Goal: Information Seeking & Learning: Learn about a topic

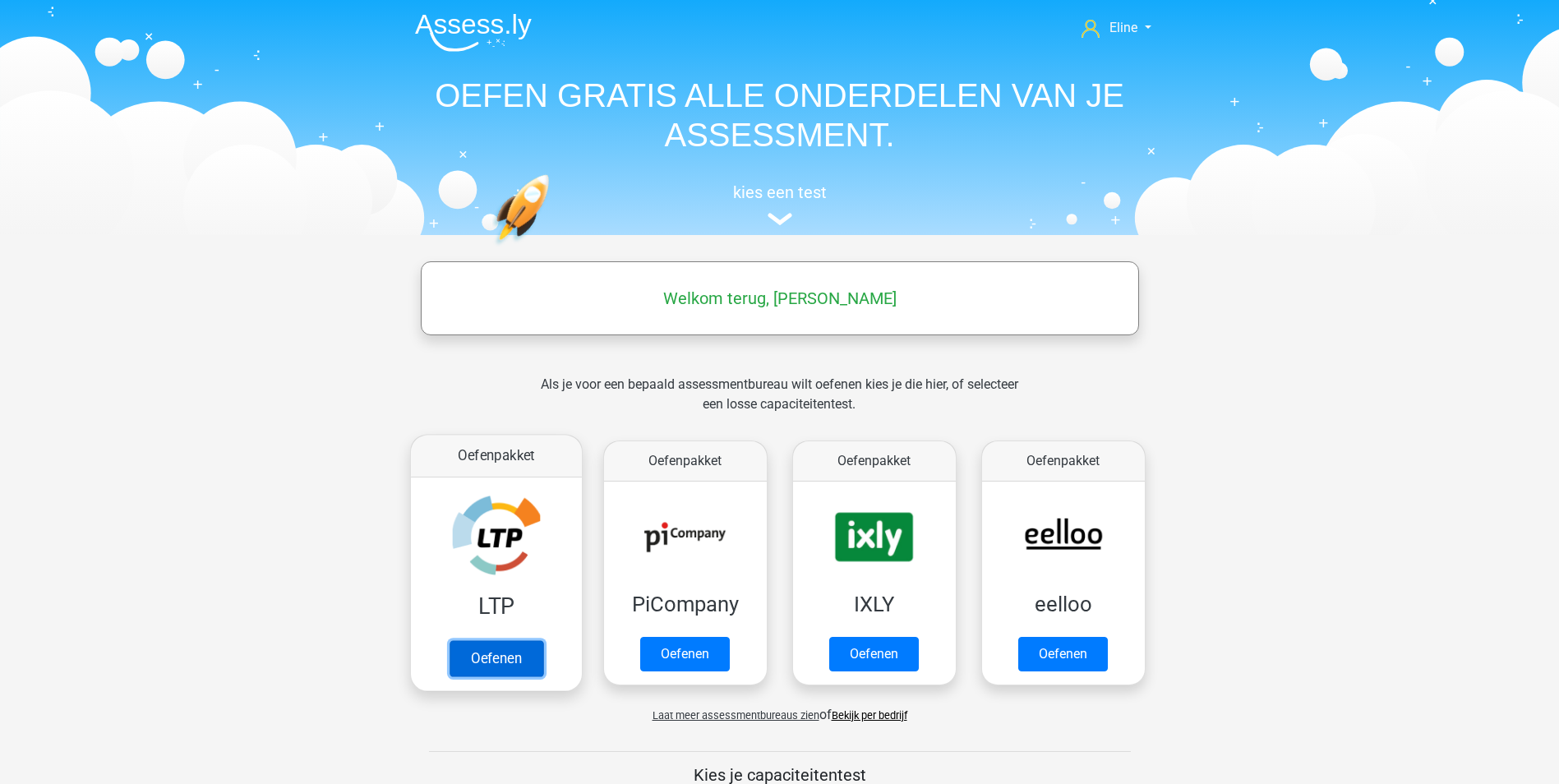
click at [496, 655] on link "Oefenen" at bounding box center [495, 657] width 94 height 36
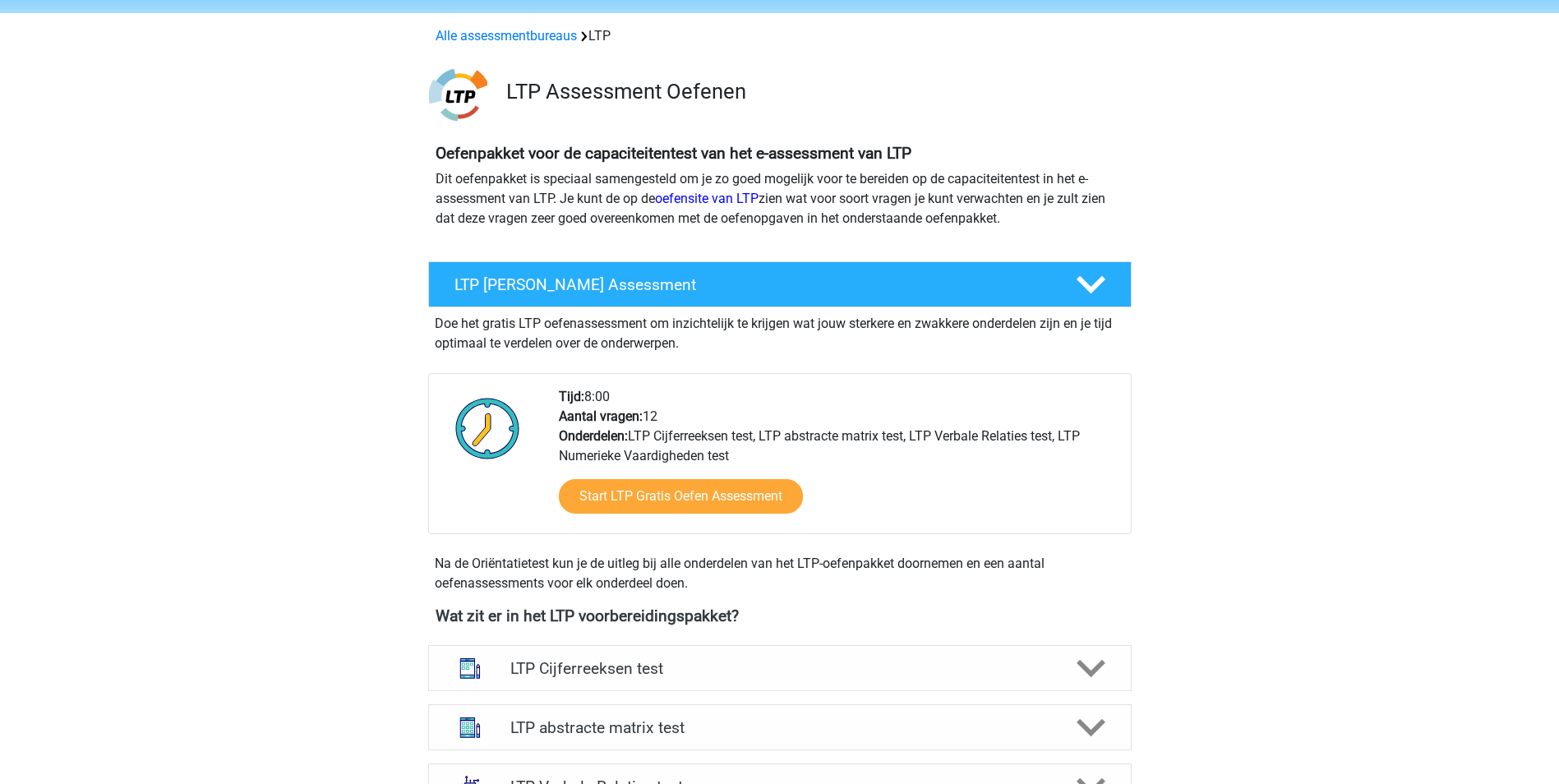
scroll to position [164, 0]
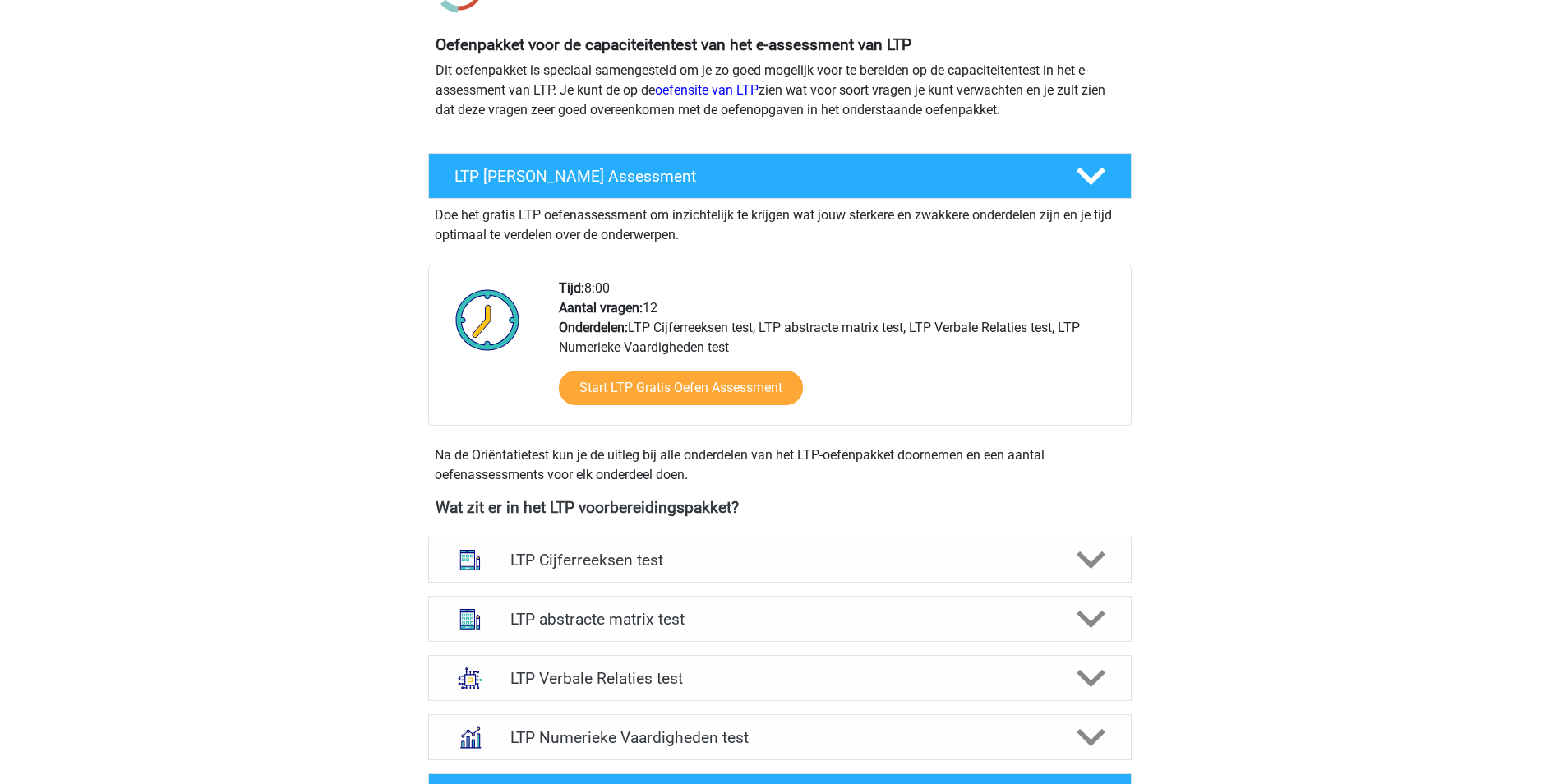
click at [1089, 667] on icon at bounding box center [1090, 678] width 28 height 28
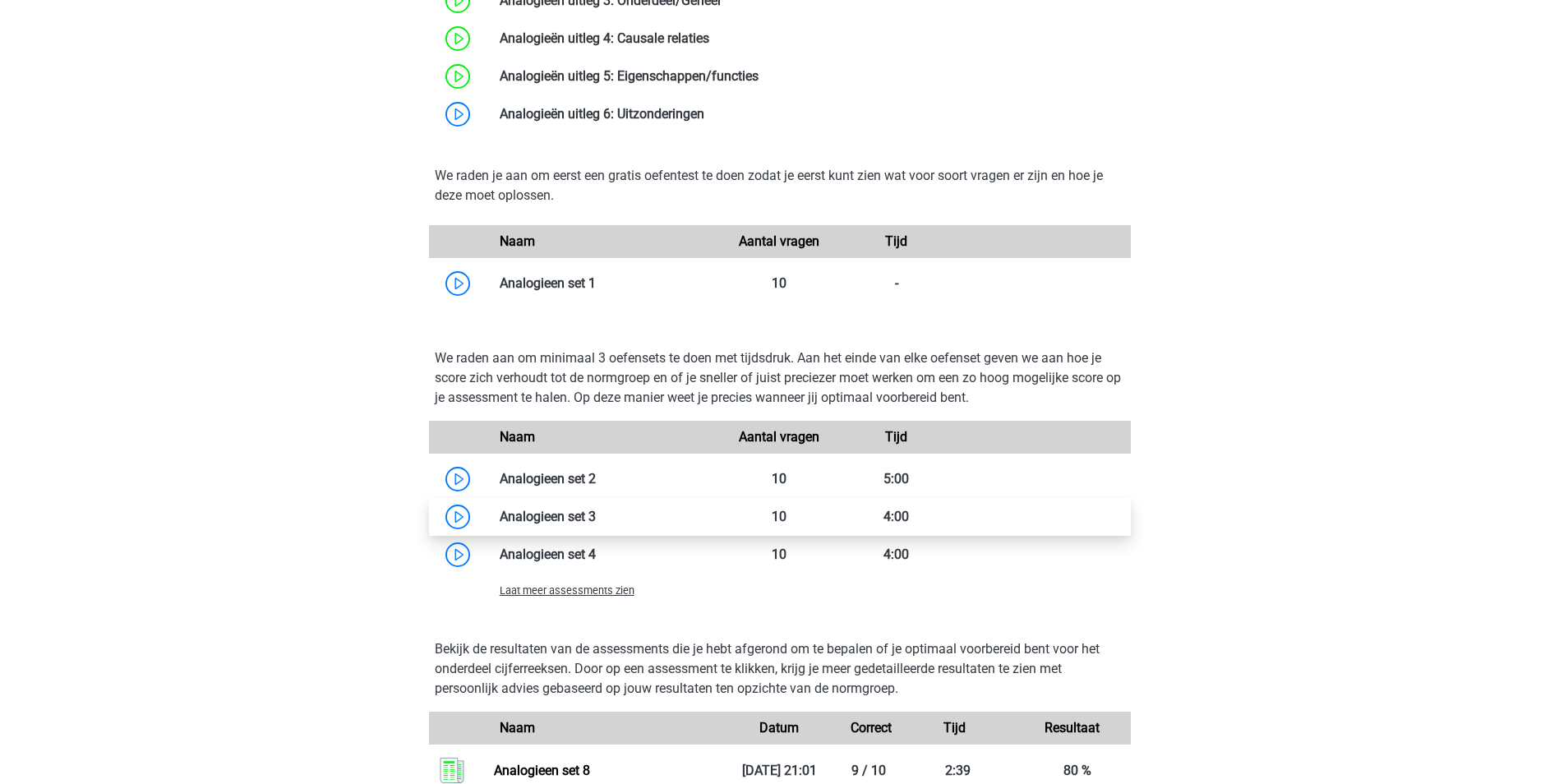
scroll to position [1232, 0]
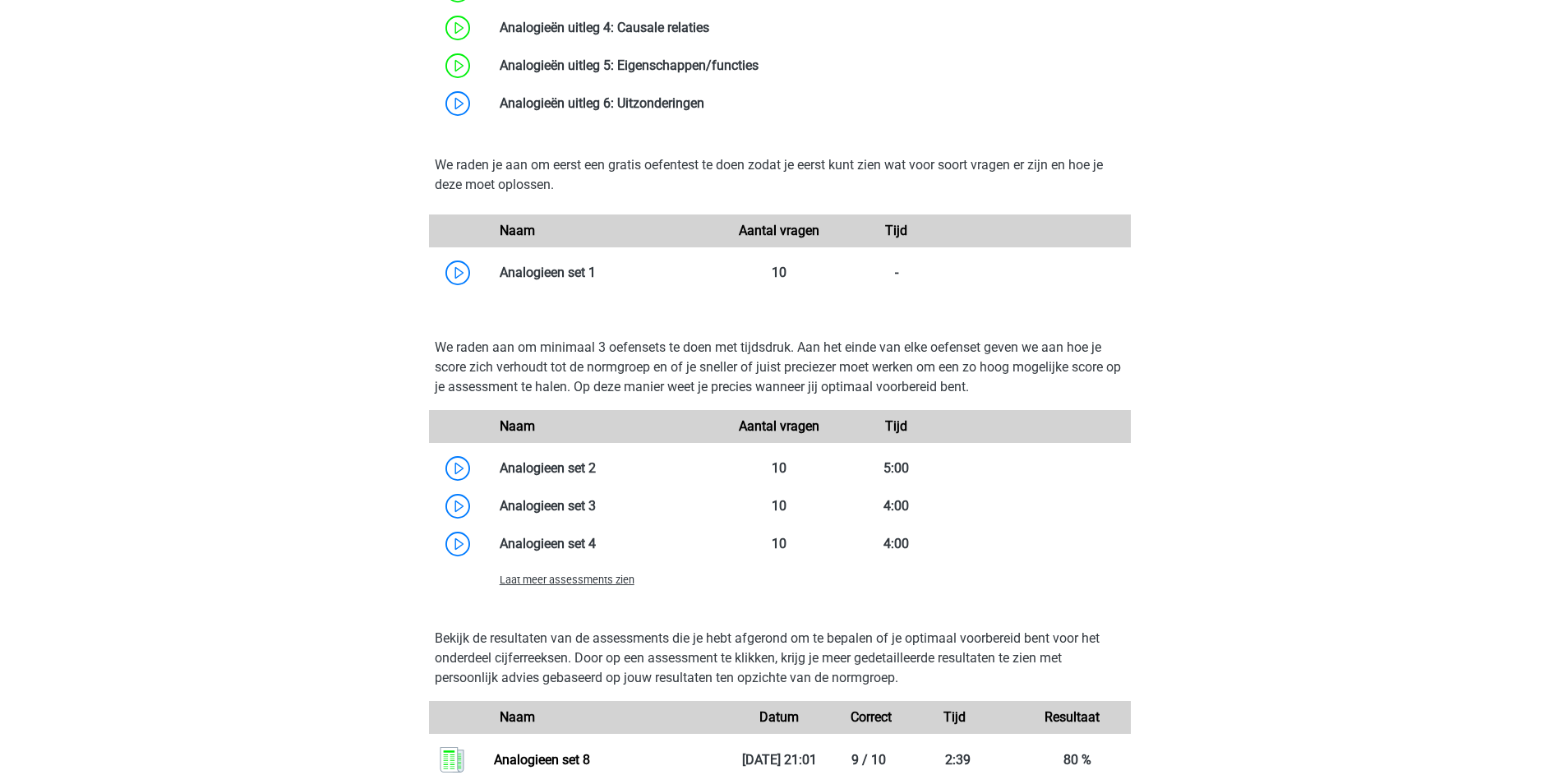
click at [524, 578] on span "Laat meer assessments zien" at bounding box center [567, 579] width 135 height 12
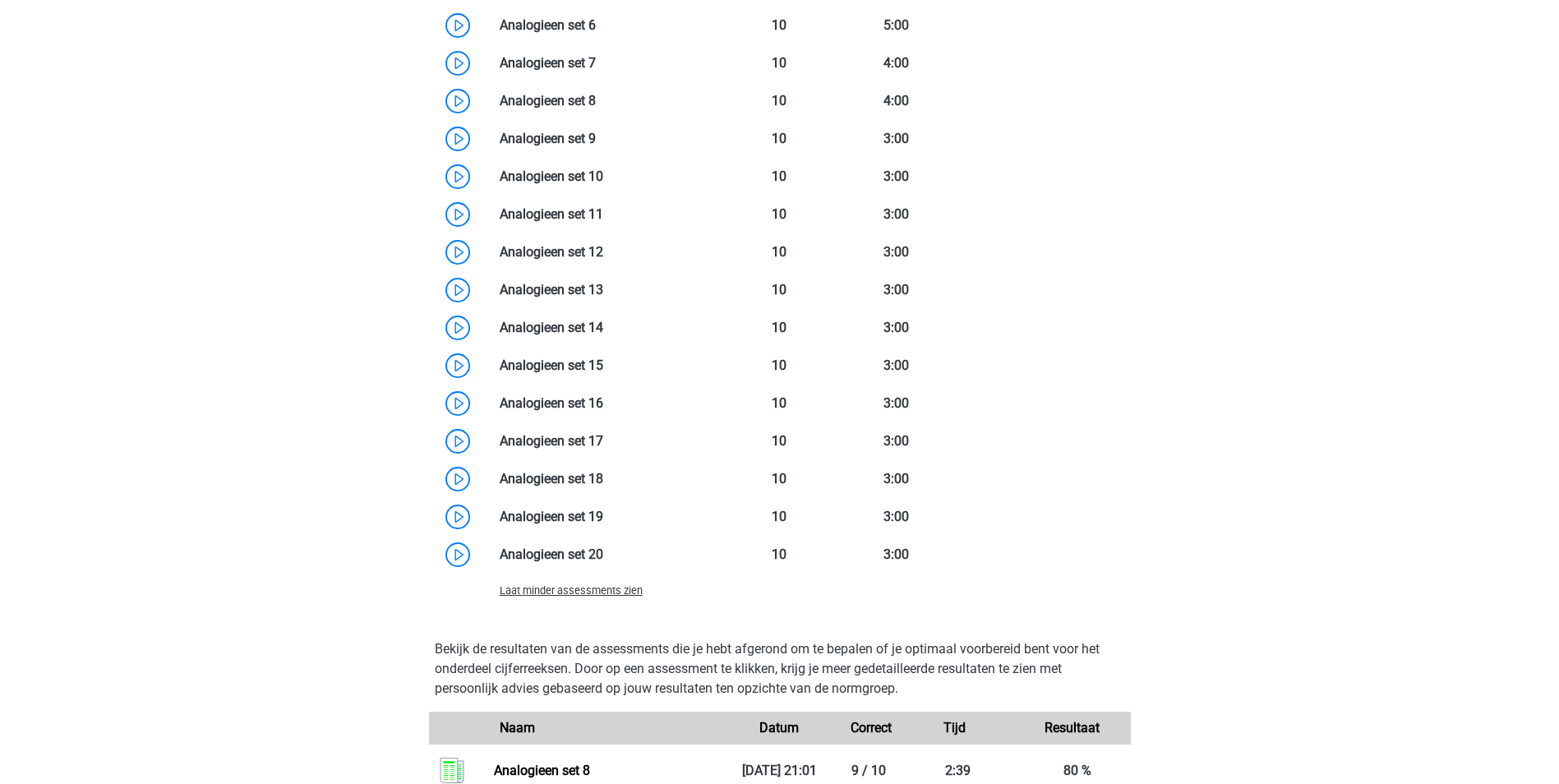
scroll to position [1807, 0]
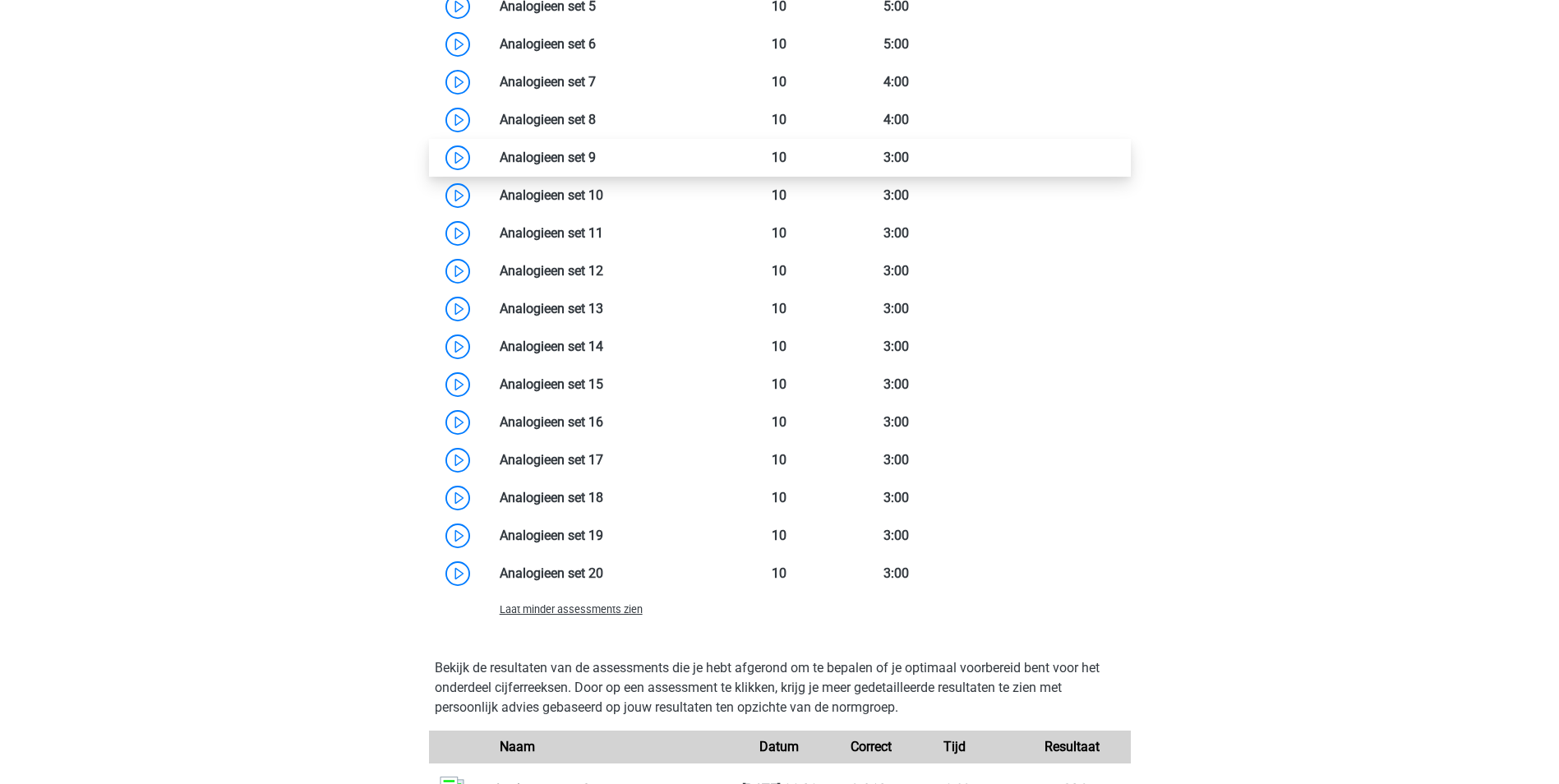
click at [596, 160] on link at bounding box center [596, 157] width 0 height 16
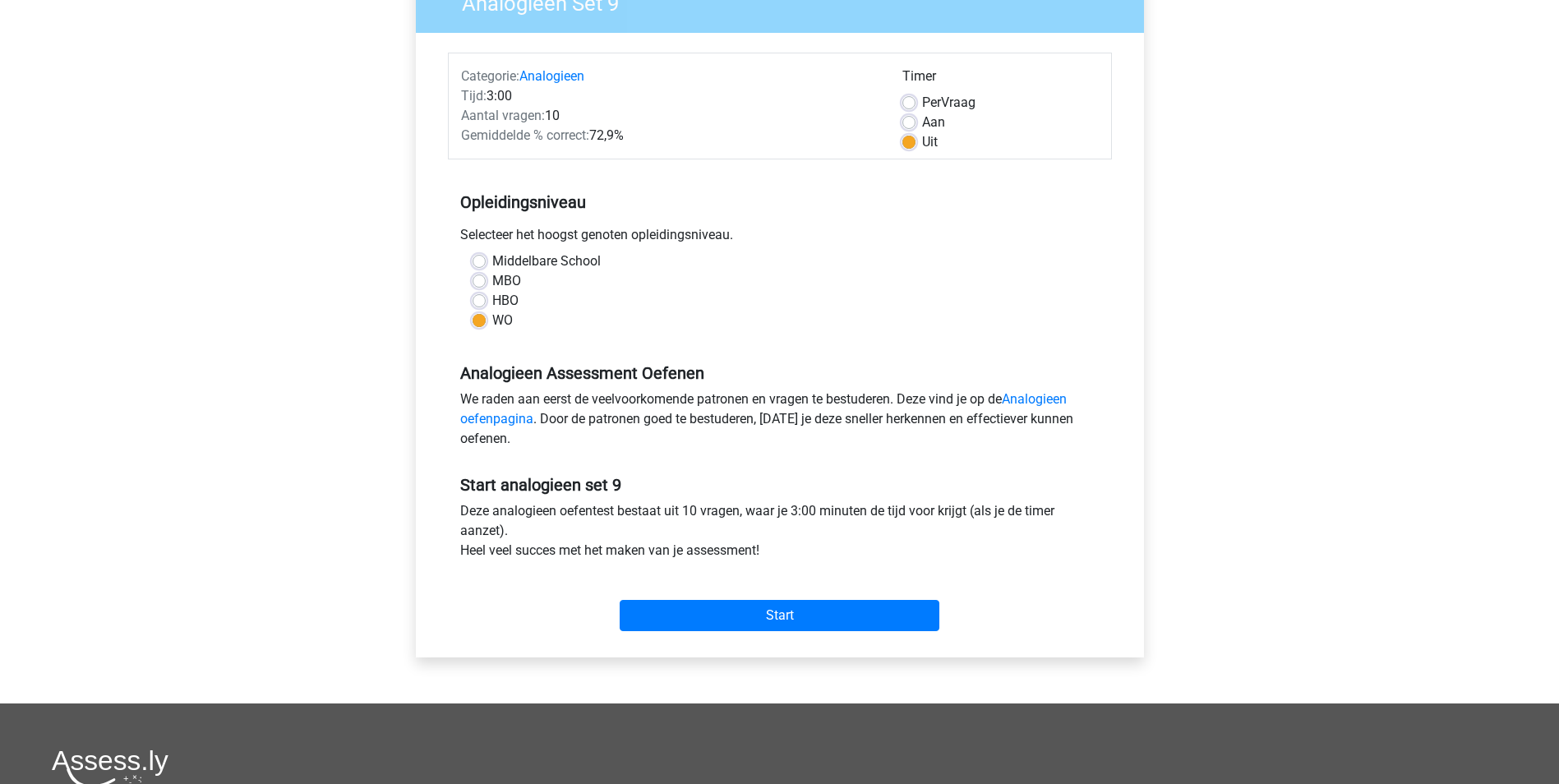
scroll to position [164, 0]
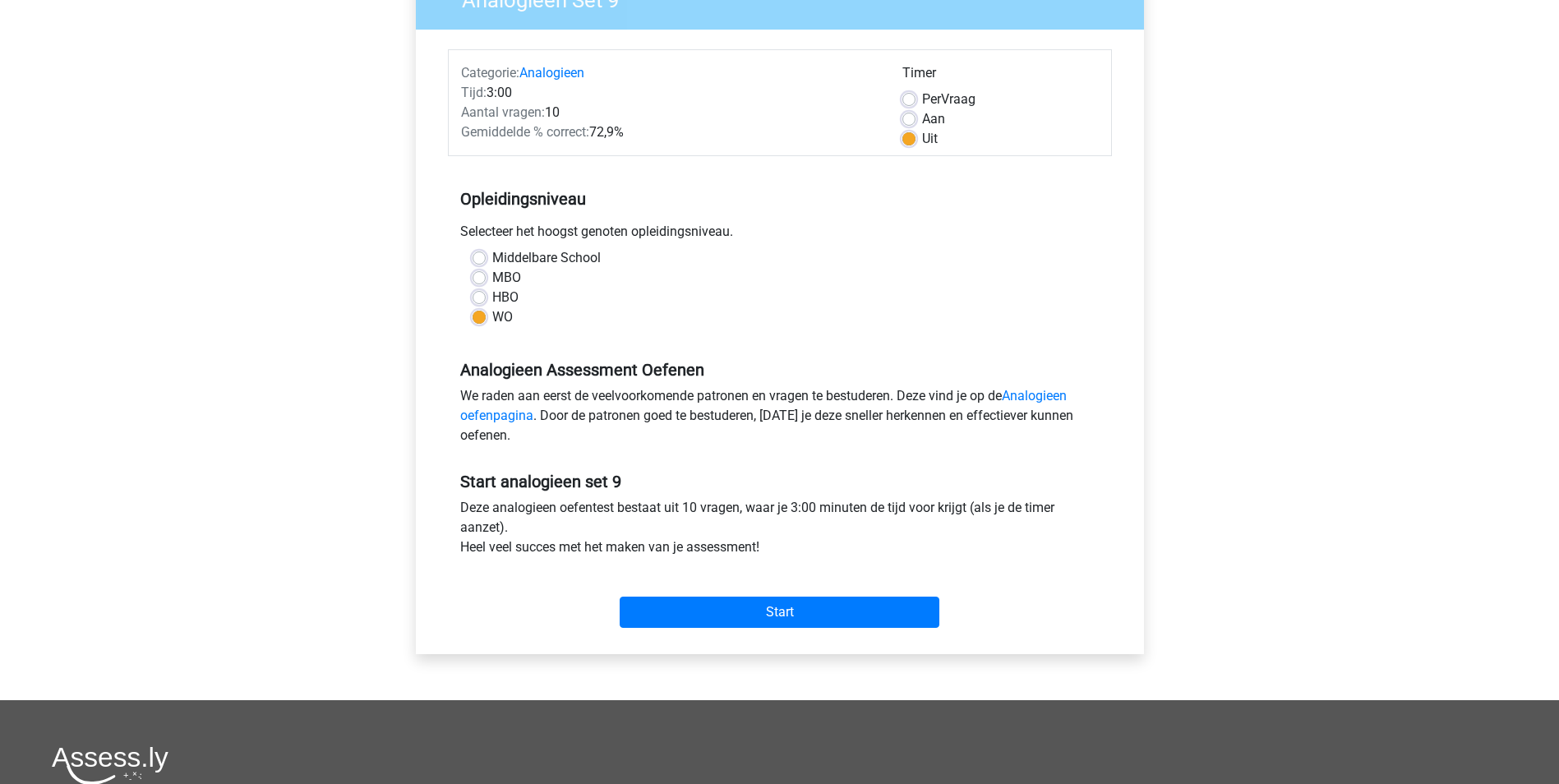
click at [922, 113] on label "Aan" at bounding box center [933, 119] width 23 height 20
click at [909, 113] on input "Aan" at bounding box center [909, 117] width 13 height 17
radio input "true"
click at [787, 610] on input "Start" at bounding box center [780, 612] width 320 height 31
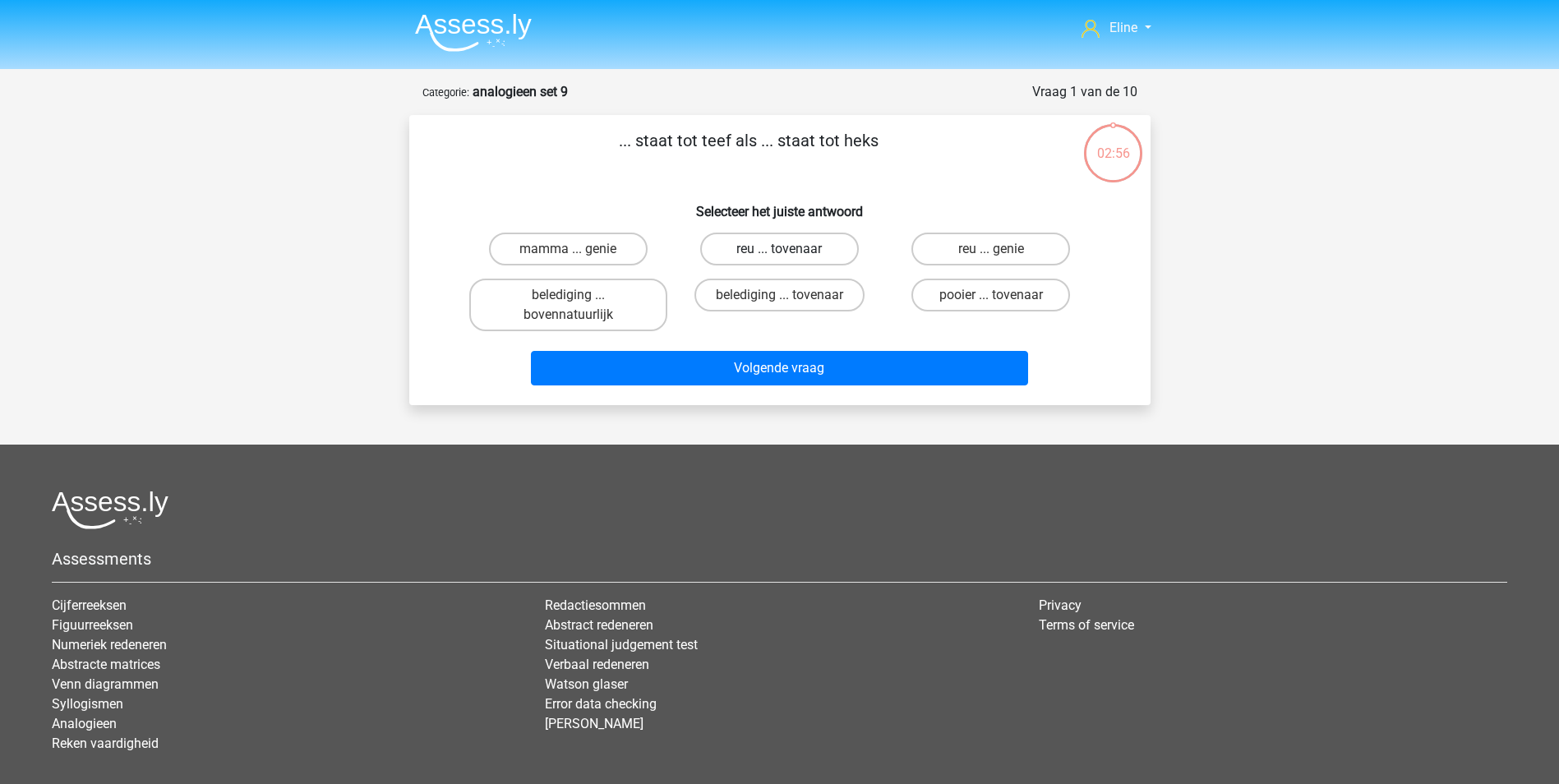
click at [743, 248] on label "reu ... tovenaar" at bounding box center [779, 249] width 159 height 33
click at [779, 248] on input "reu ... tovenaar" at bounding box center [784, 254] width 11 height 11
radio input "true"
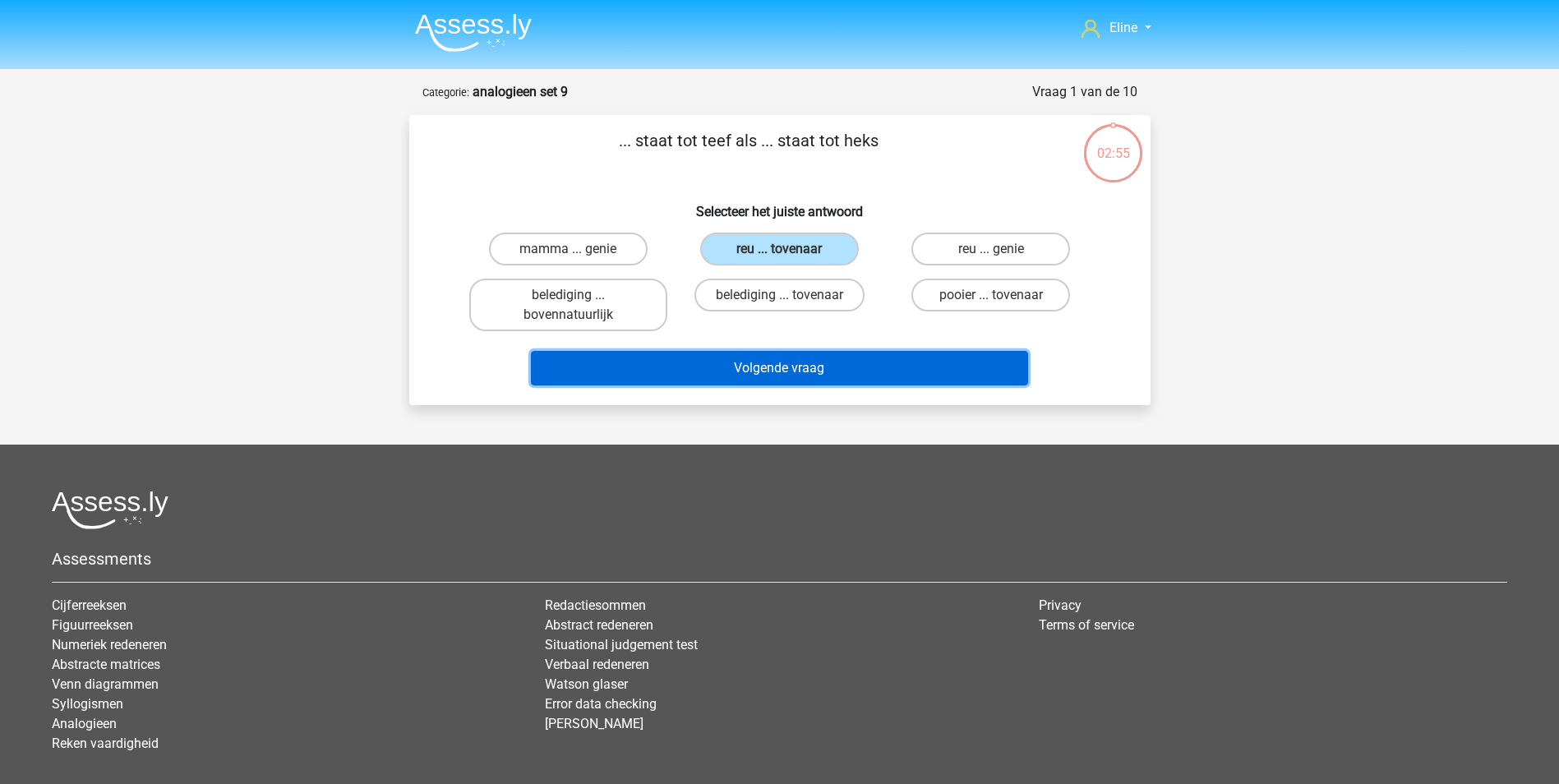
click at [751, 378] on button "Volgende vraag" at bounding box center [780, 369] width 497 height 35
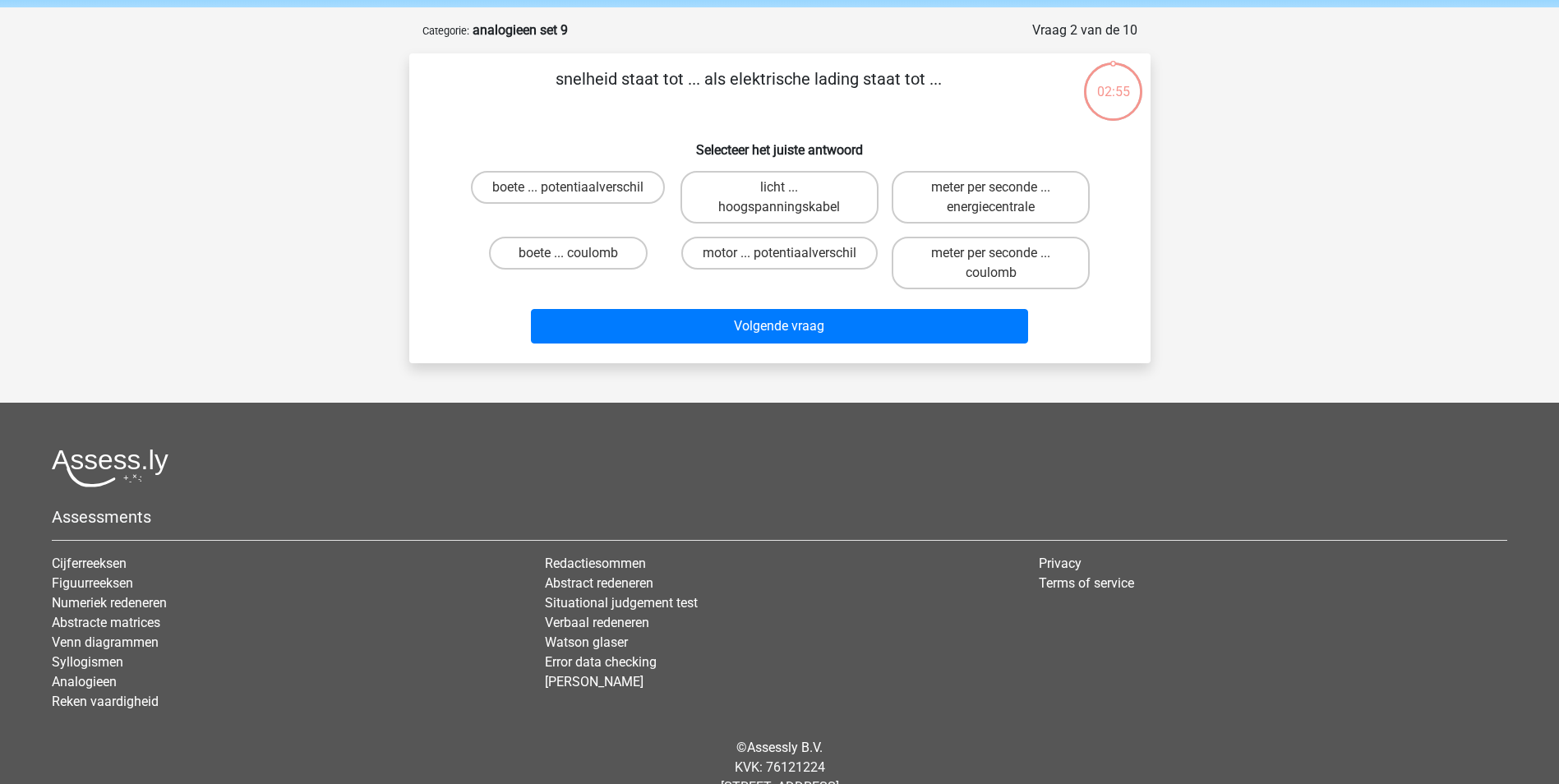
scroll to position [83, 0]
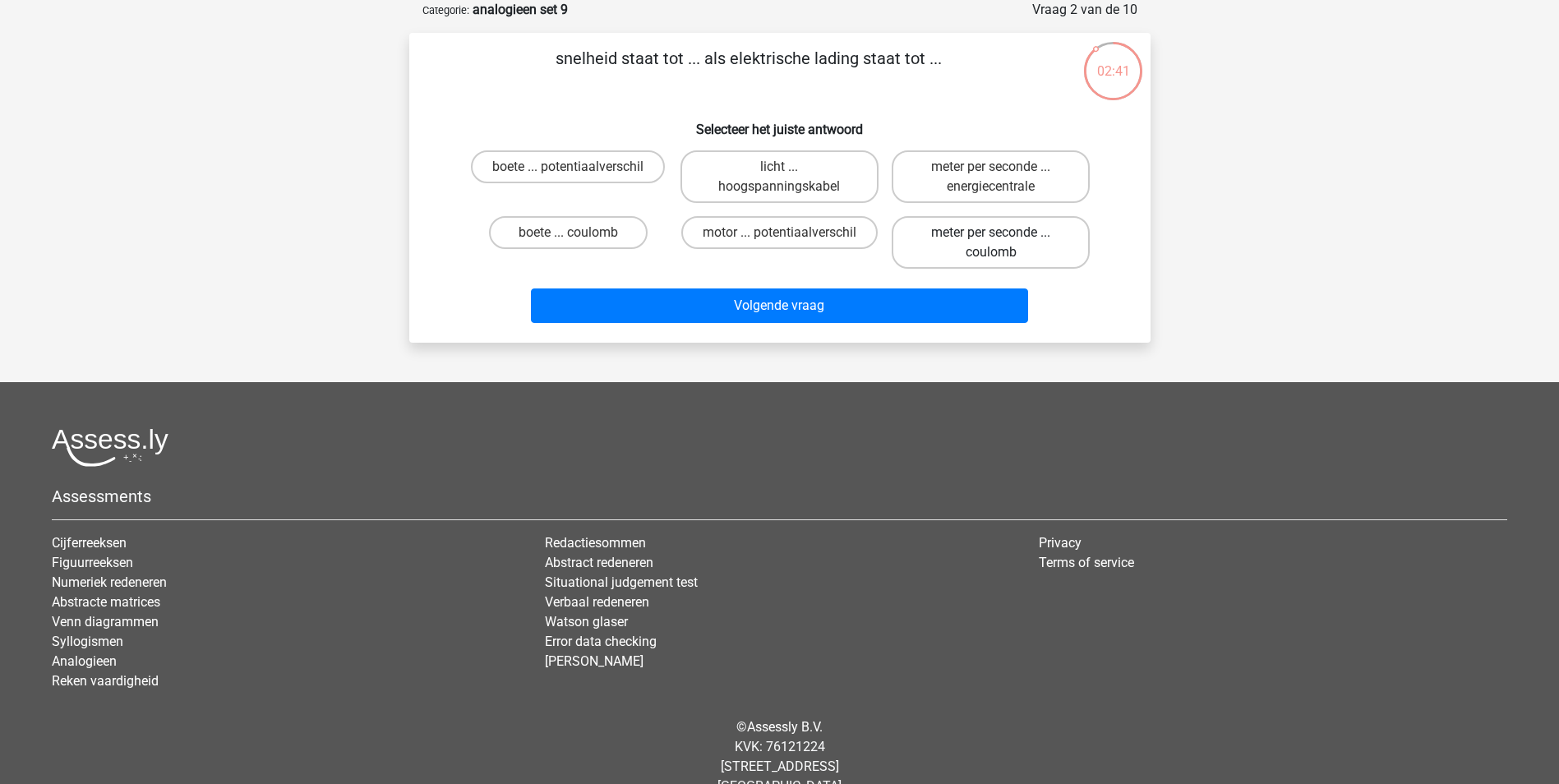
click at [956, 248] on label "meter per seconde ... coulomb" at bounding box center [990, 242] width 198 height 52
click at [990, 243] on input "meter per seconde ... coulomb" at bounding box center [996, 238] width 11 height 11
radio input "true"
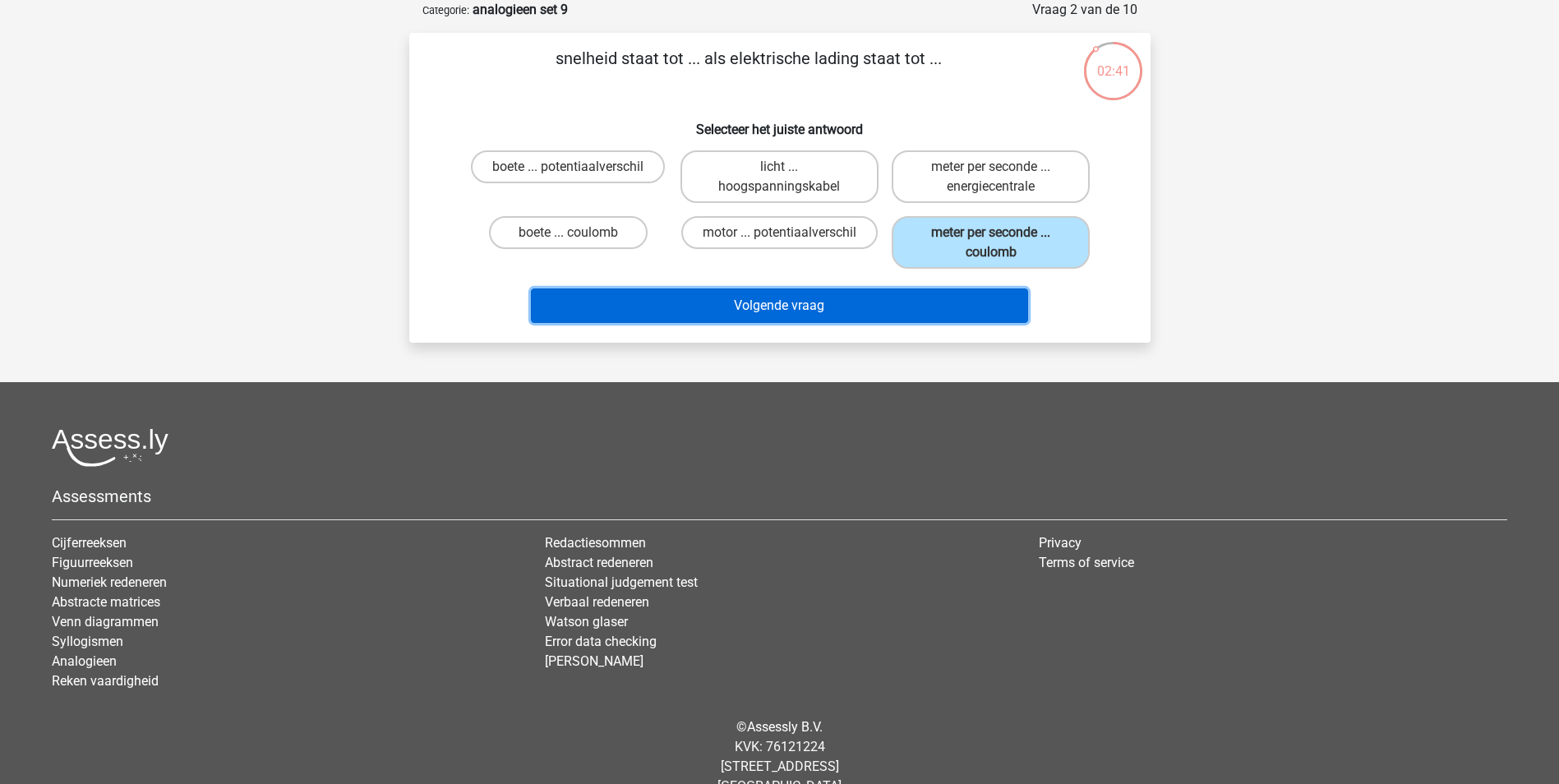
click at [923, 302] on button "Volgende vraag" at bounding box center [780, 305] width 497 height 35
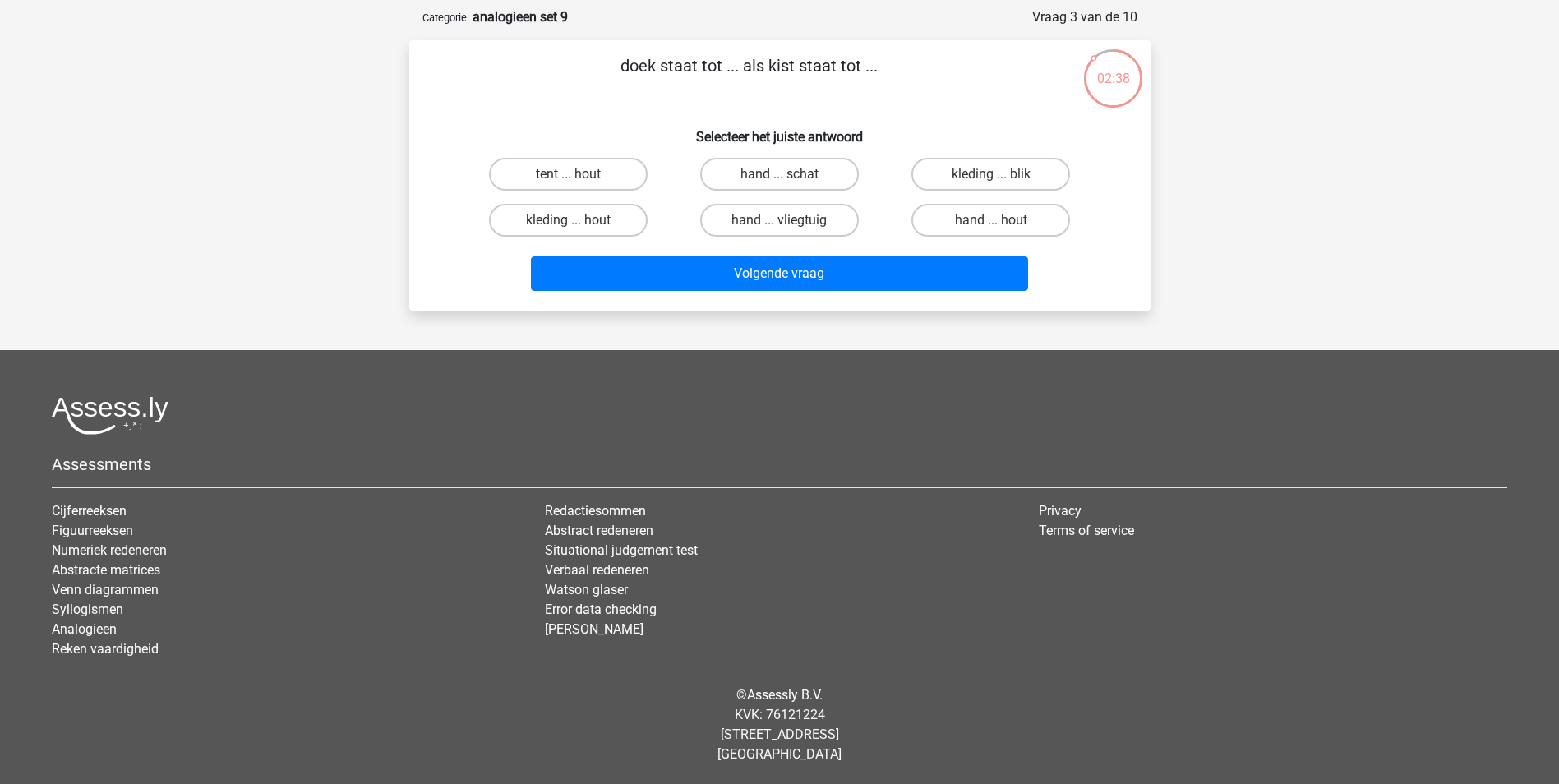
scroll to position [0, 0]
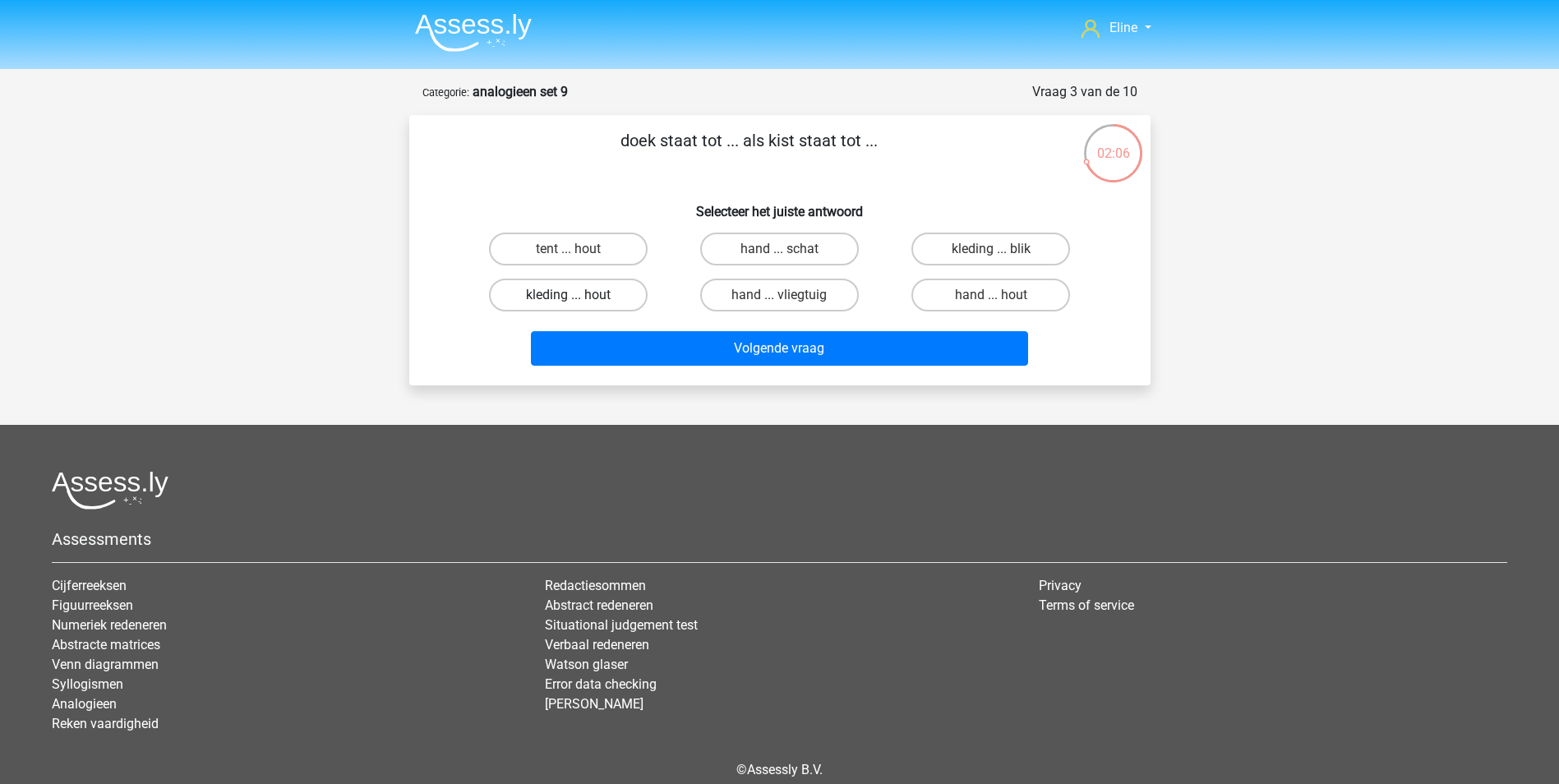
click at [574, 293] on label "kleding ... hout" at bounding box center [568, 295] width 159 height 33
click at [574, 295] on input "kleding ... hout" at bounding box center [573, 301] width 11 height 11
radio input "true"
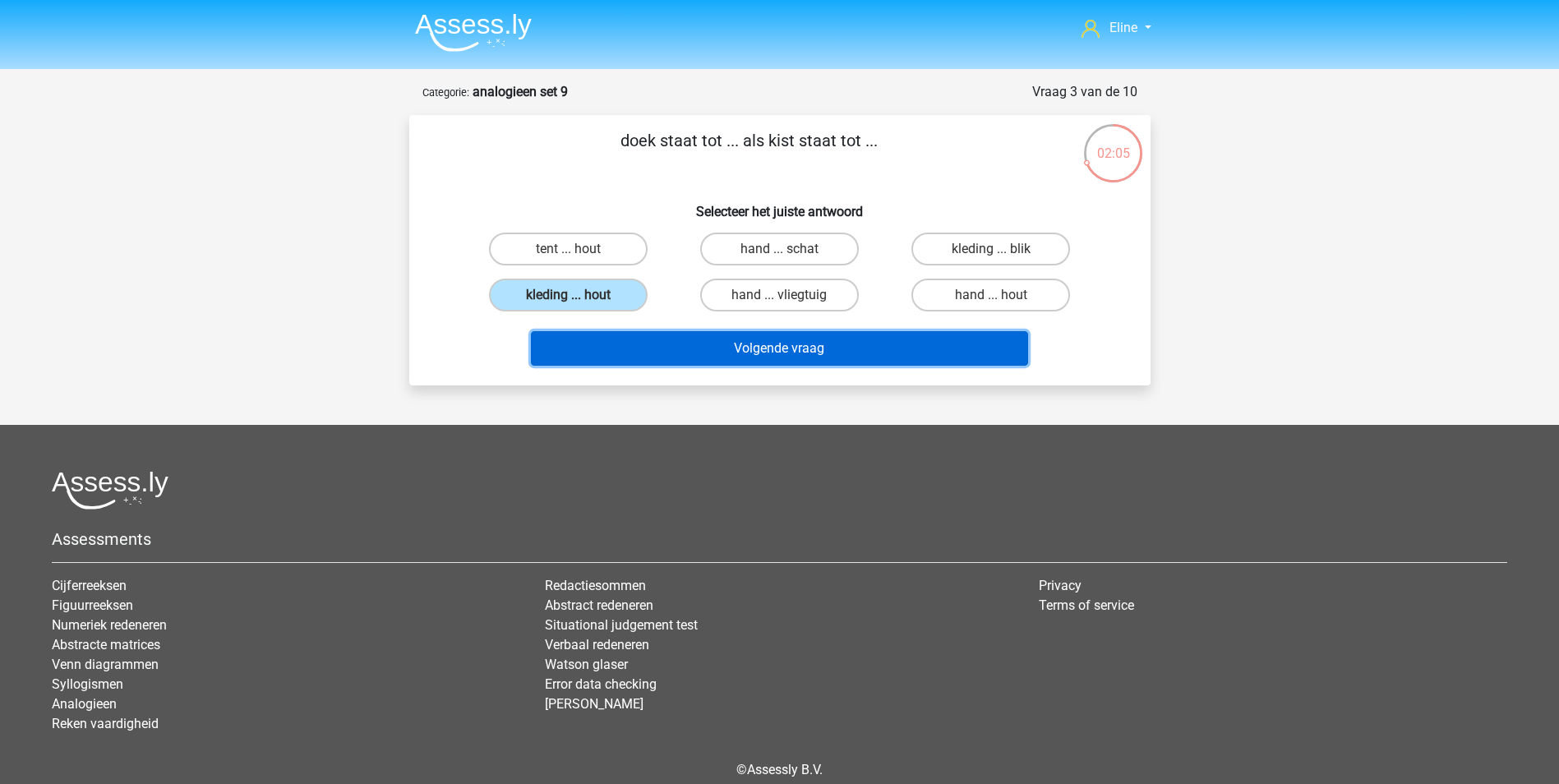
click at [663, 342] on button "Volgende vraag" at bounding box center [780, 348] width 497 height 35
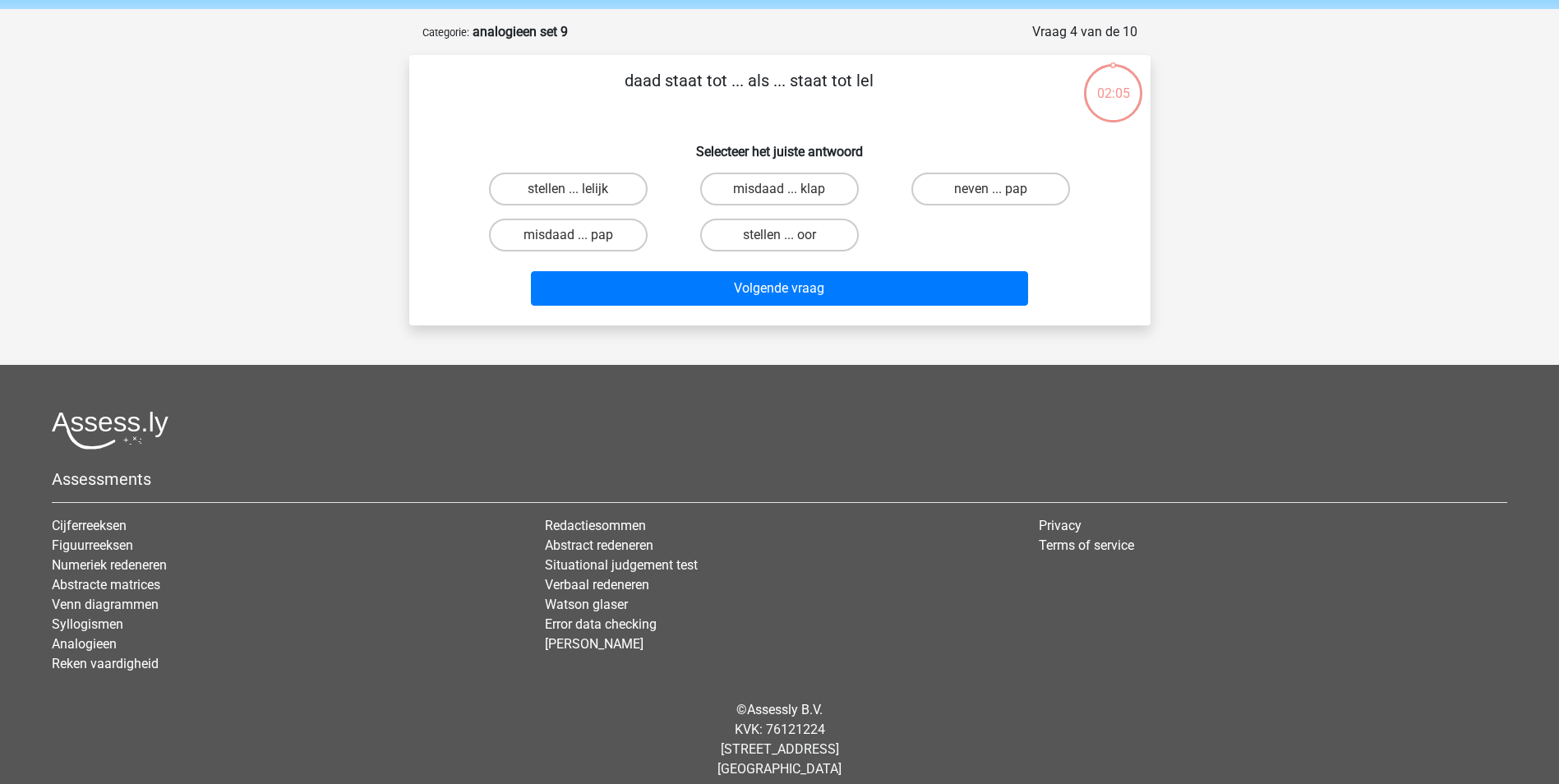
scroll to position [75, 0]
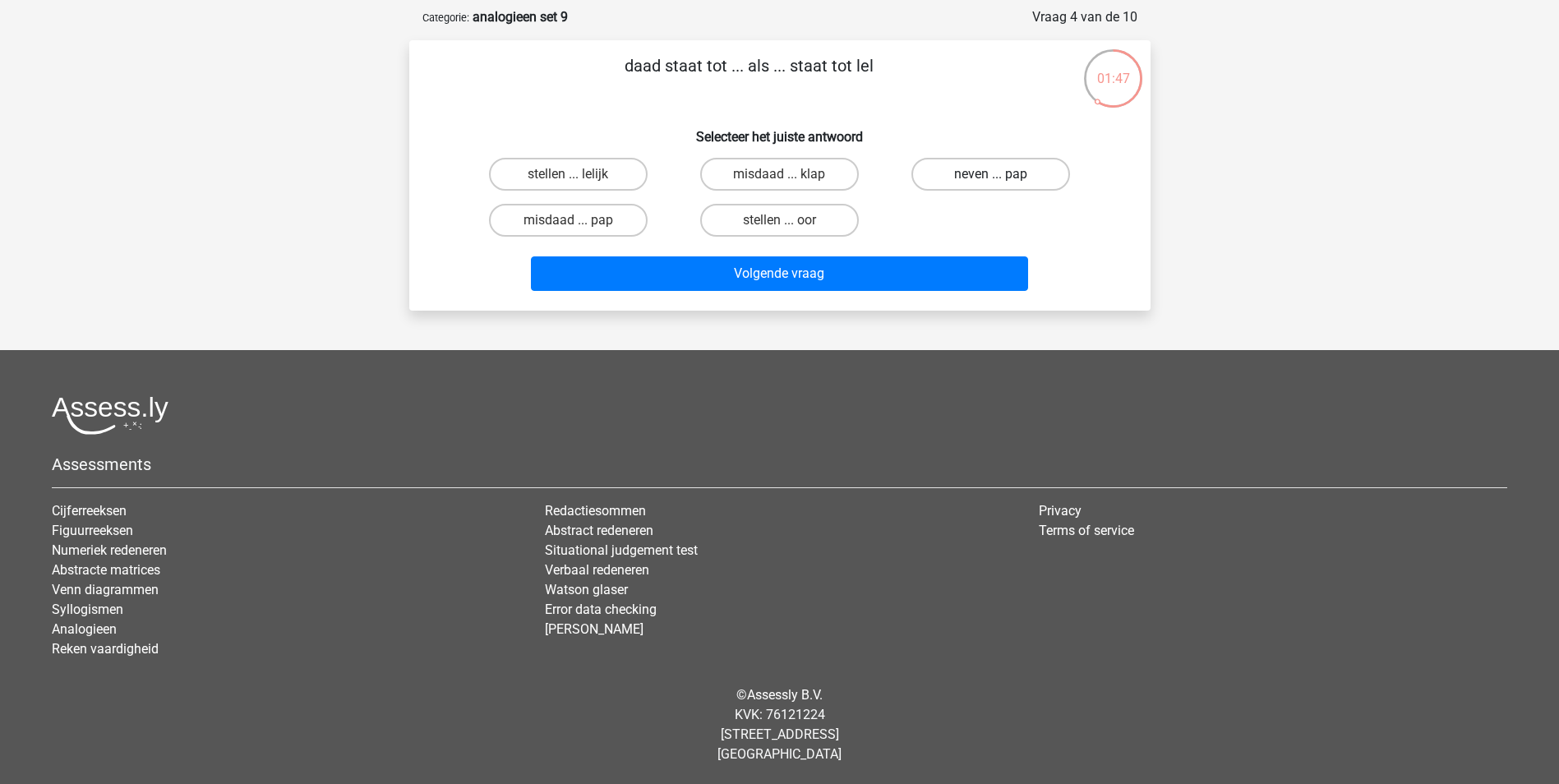
click at [944, 173] on label "neven ... pap" at bounding box center [990, 174] width 159 height 33
click at [990, 174] on input "neven ... pap" at bounding box center [996, 180] width 11 height 11
radio input "true"
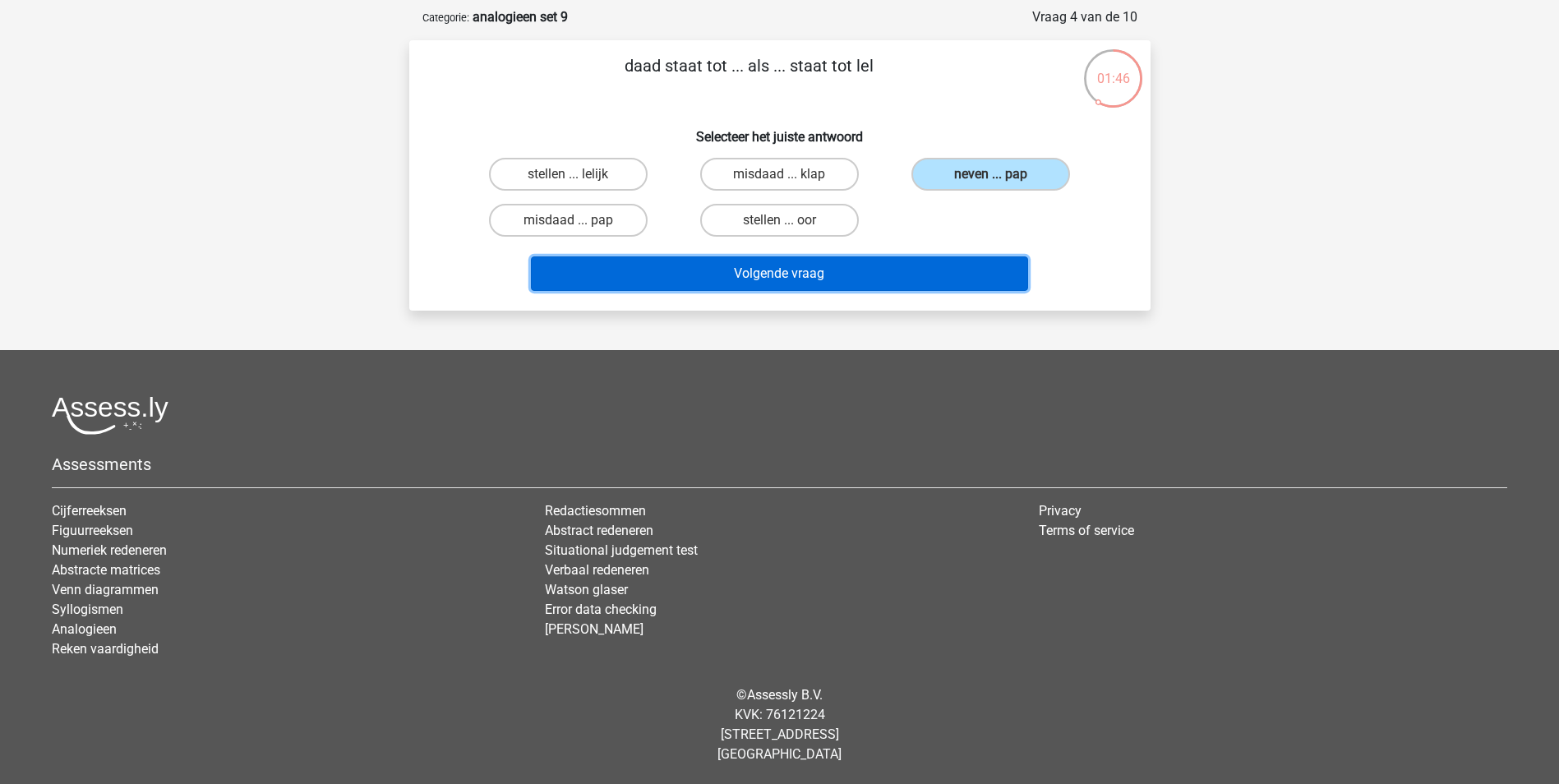
click at [905, 274] on button "Volgende vraag" at bounding box center [780, 274] width 497 height 35
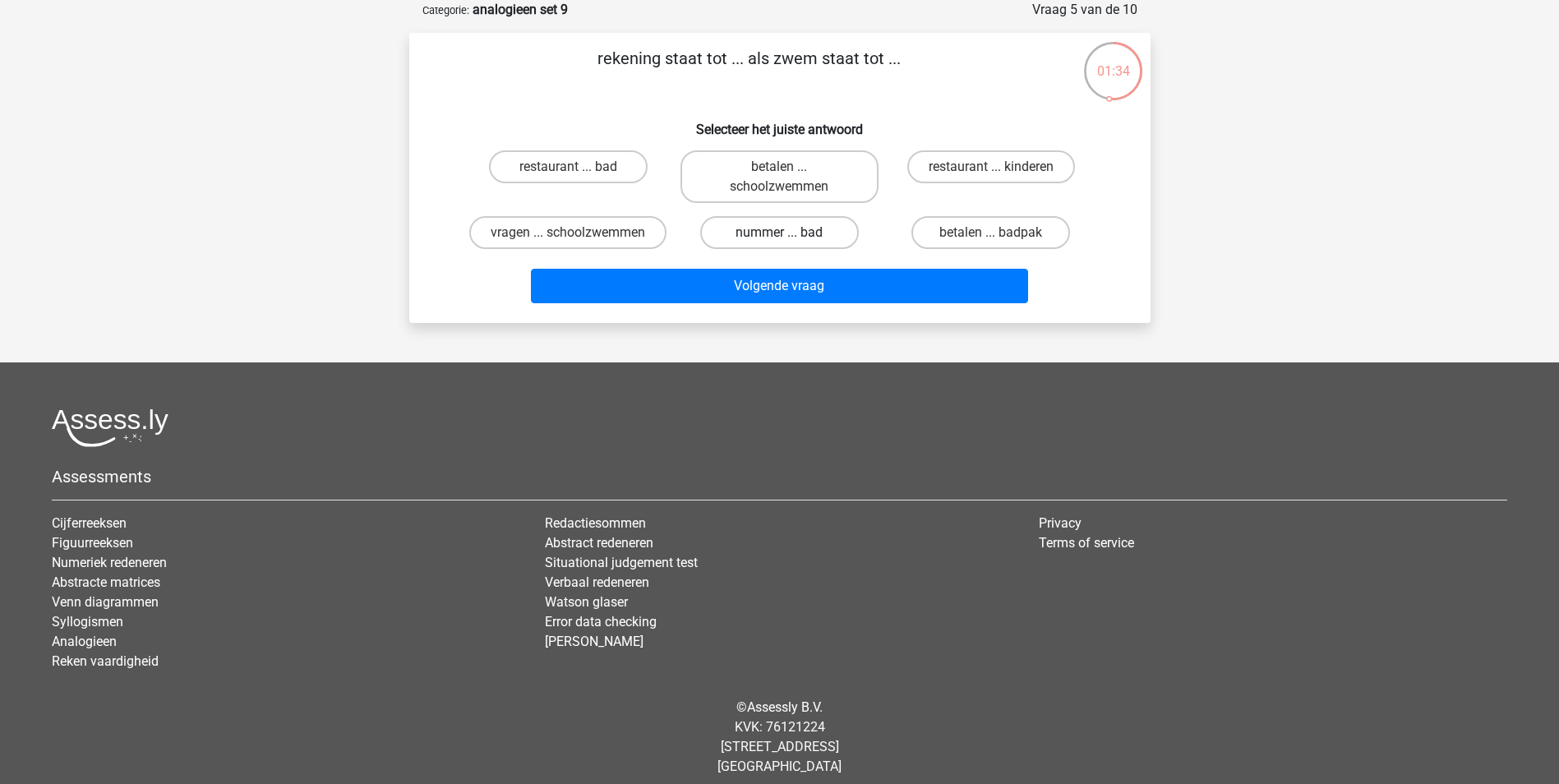
click at [792, 237] on label "nummer ... bad" at bounding box center [779, 233] width 159 height 33
click at [790, 237] on input "nummer ... bad" at bounding box center [784, 238] width 11 height 11
radio input "true"
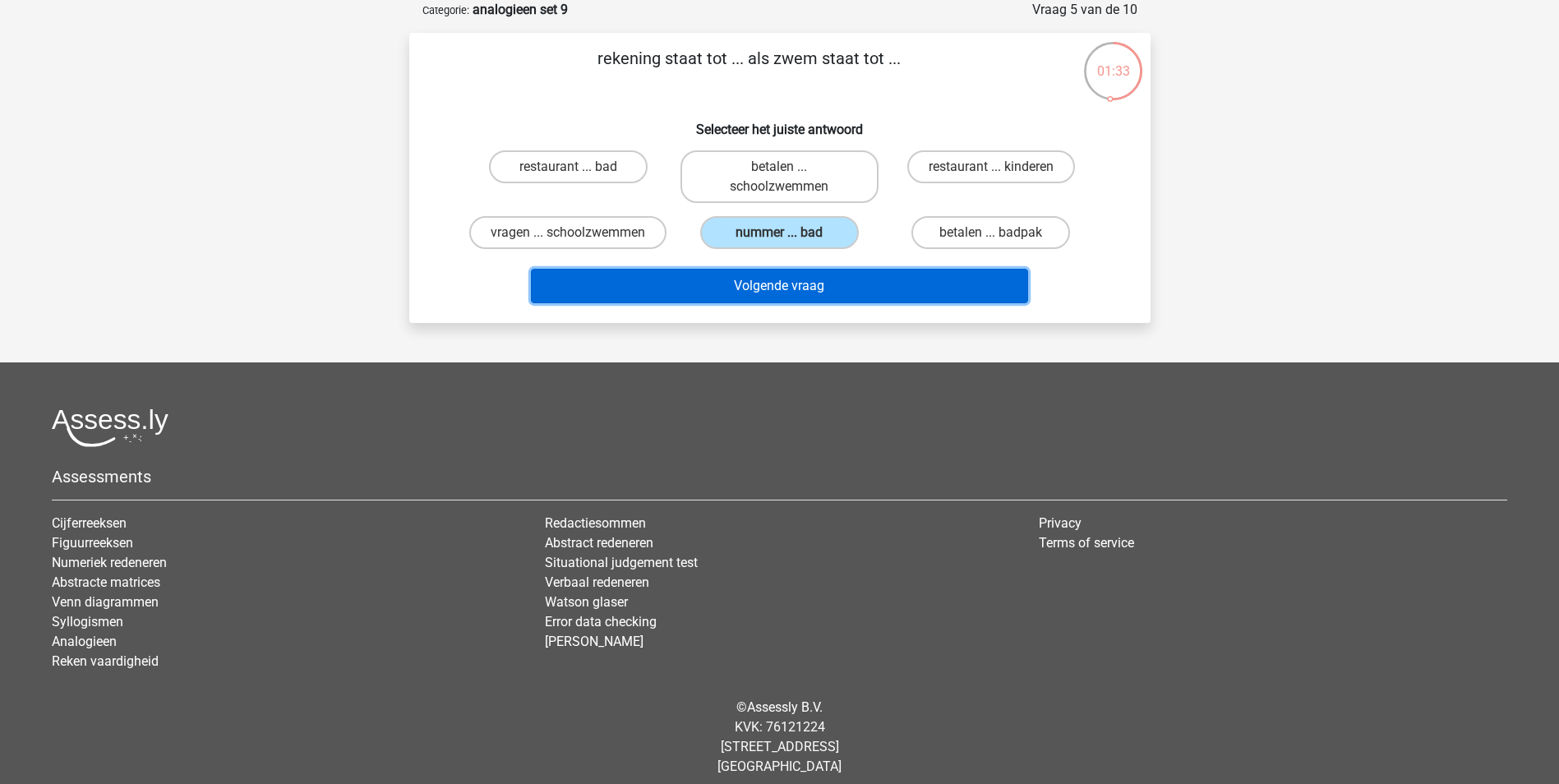
click at [793, 304] on button "Volgende vraag" at bounding box center [780, 286] width 497 height 35
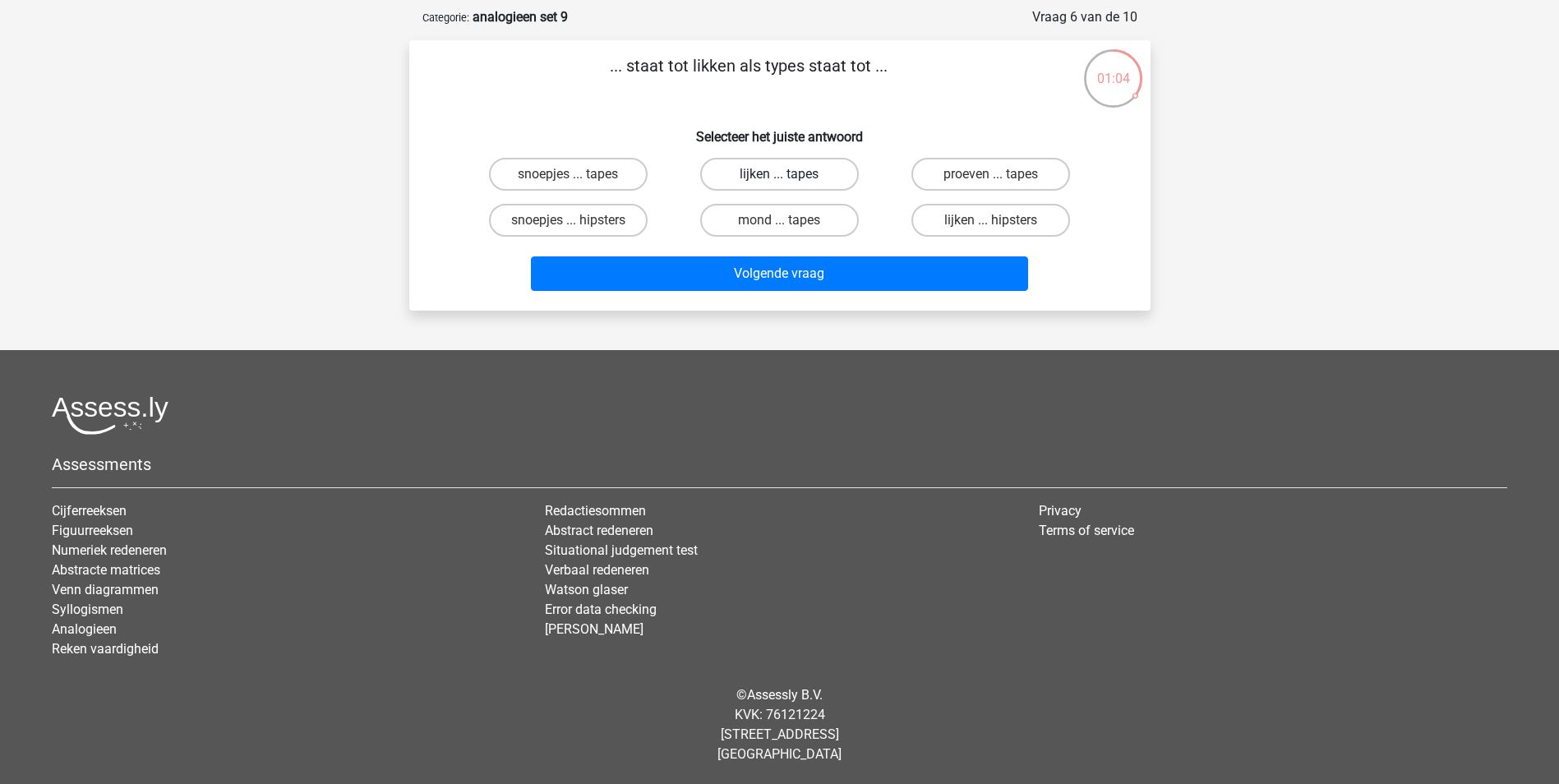
click at [793, 177] on label "lijken ... tapes" at bounding box center [779, 174] width 159 height 33
click at [790, 177] on input "lijken ... tapes" at bounding box center [784, 180] width 11 height 11
radio input "true"
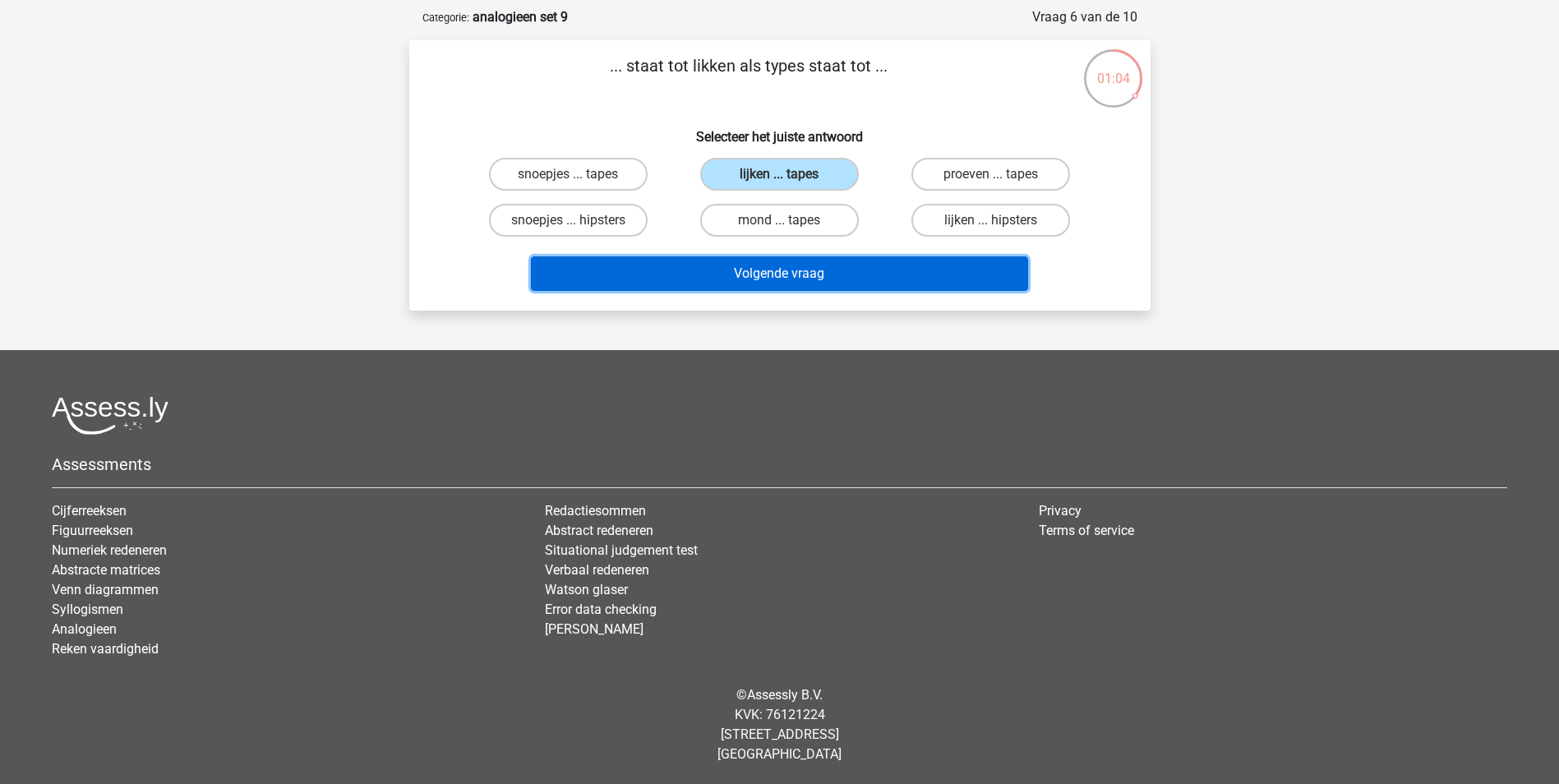
click at [793, 270] on button "Volgende vraag" at bounding box center [780, 274] width 497 height 35
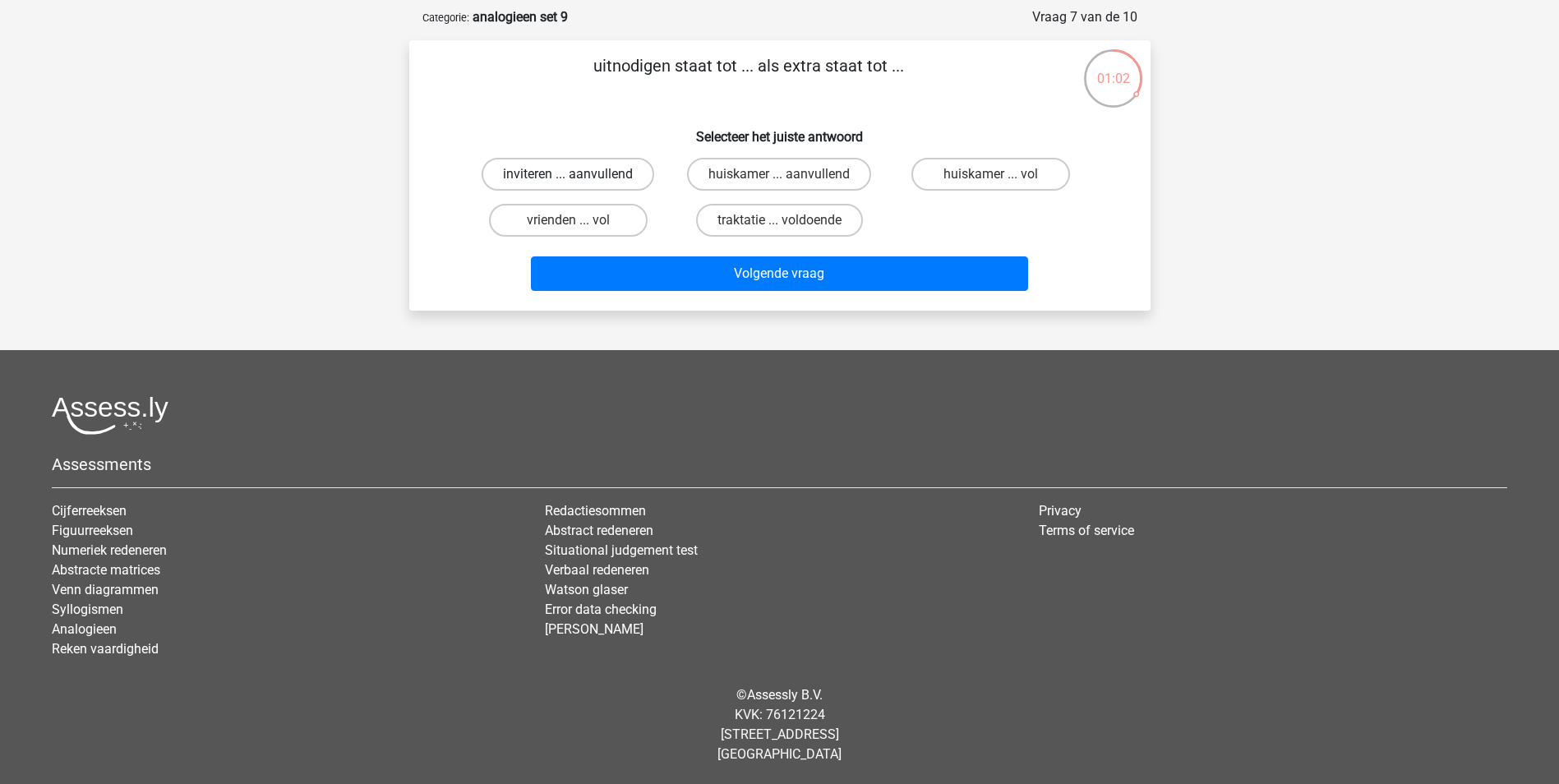
click at [609, 179] on label "inviteren ... aanvullend" at bounding box center [568, 174] width 172 height 33
click at [579, 179] on input "inviteren ... aanvullend" at bounding box center [573, 180] width 11 height 11
radio input "true"
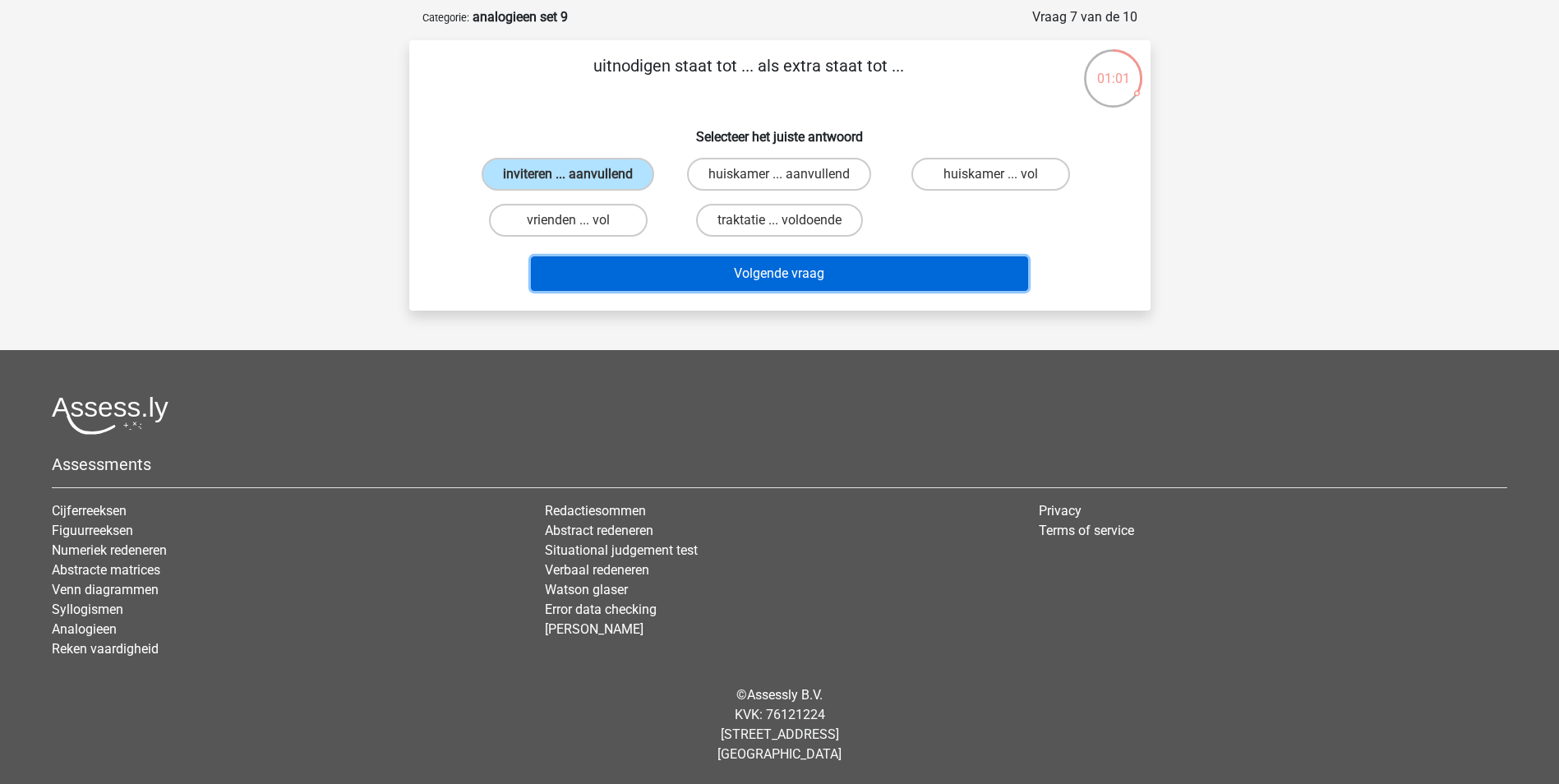
click at [694, 267] on button "Volgende vraag" at bounding box center [780, 274] width 497 height 35
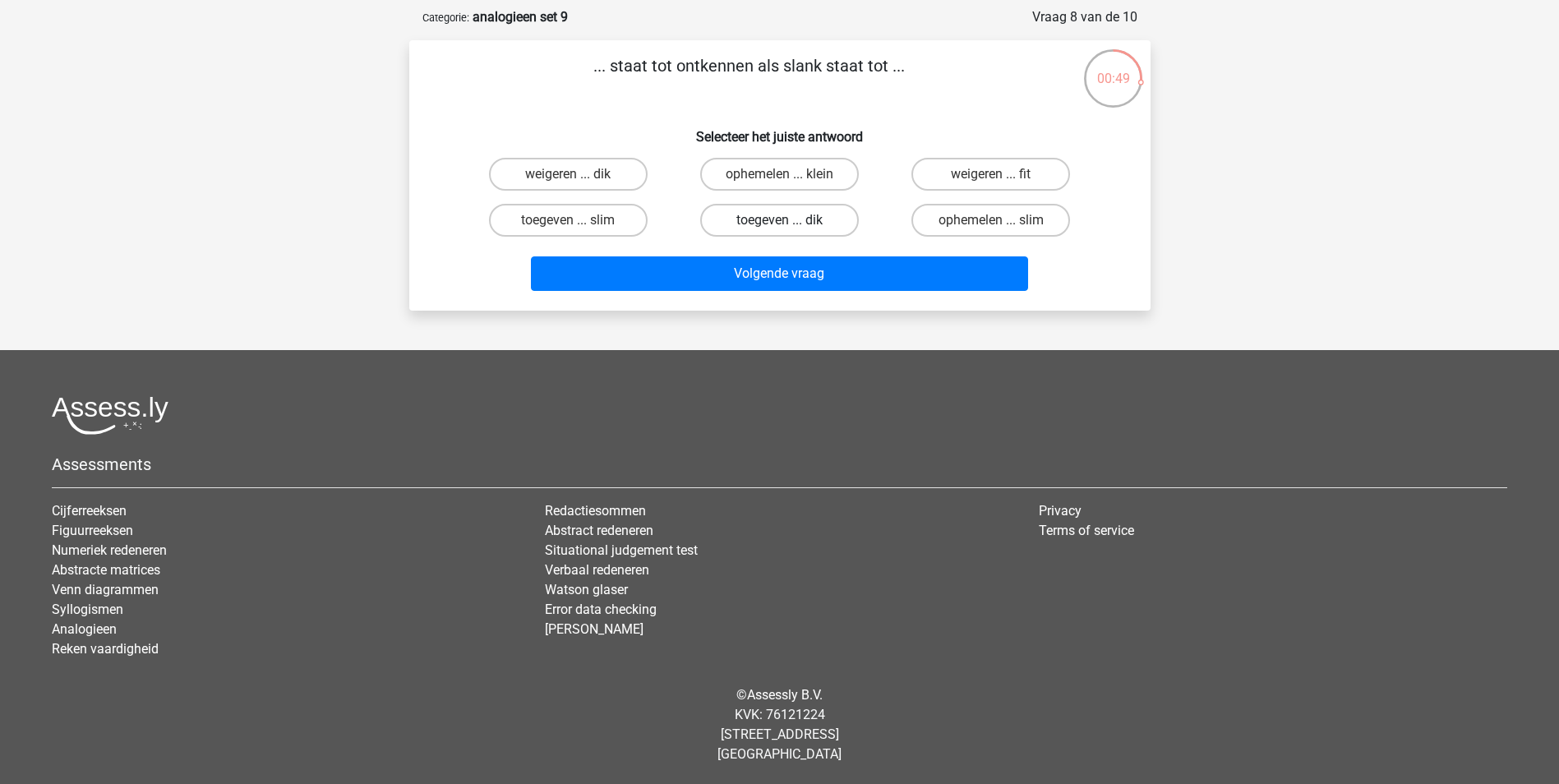
click at [800, 219] on label "toegeven ... dik" at bounding box center [779, 220] width 159 height 33
click at [790, 220] on input "toegeven ... dik" at bounding box center [784, 226] width 11 height 11
radio input "true"
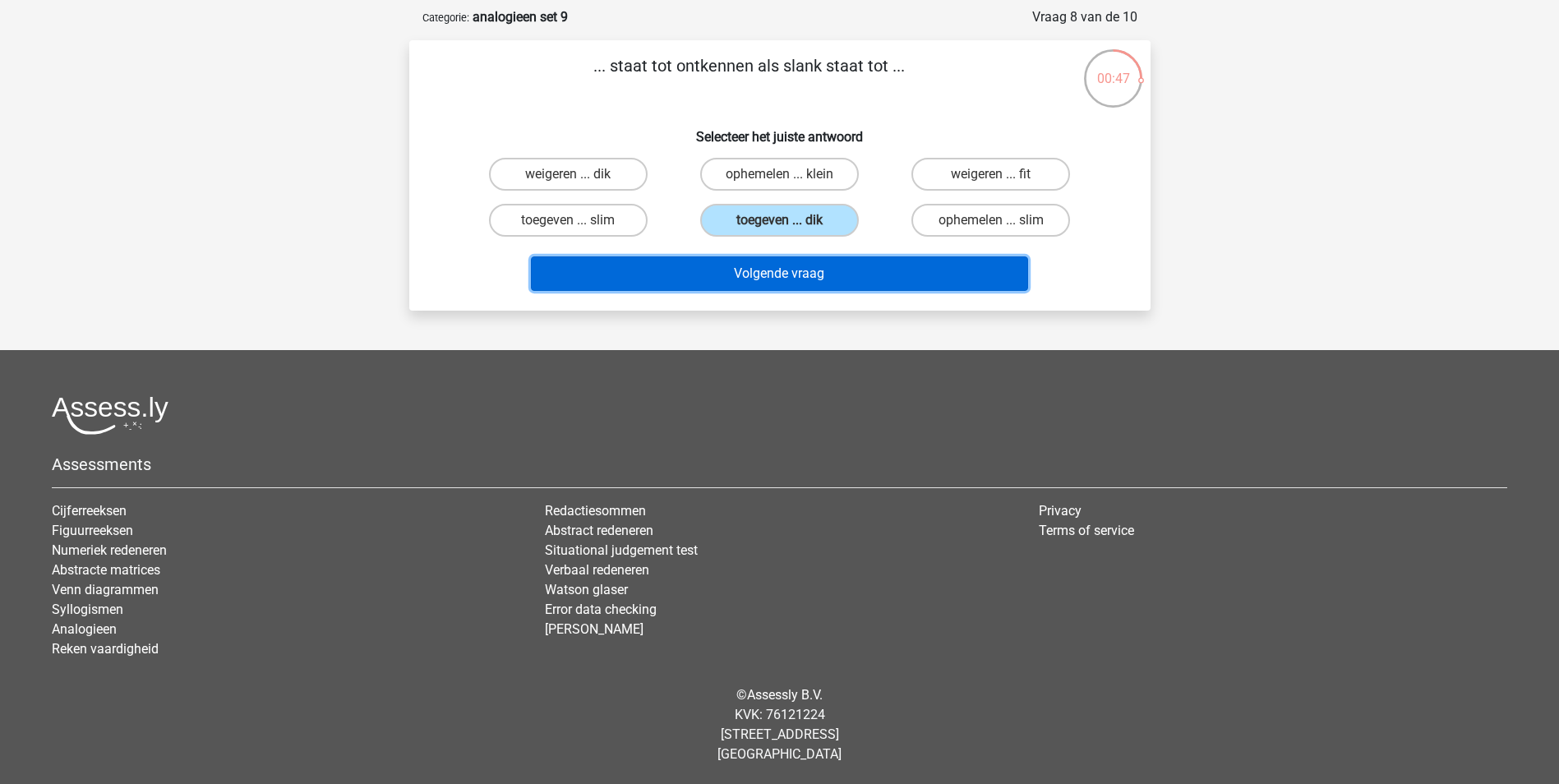
click at [796, 268] on button "Volgende vraag" at bounding box center [780, 274] width 497 height 35
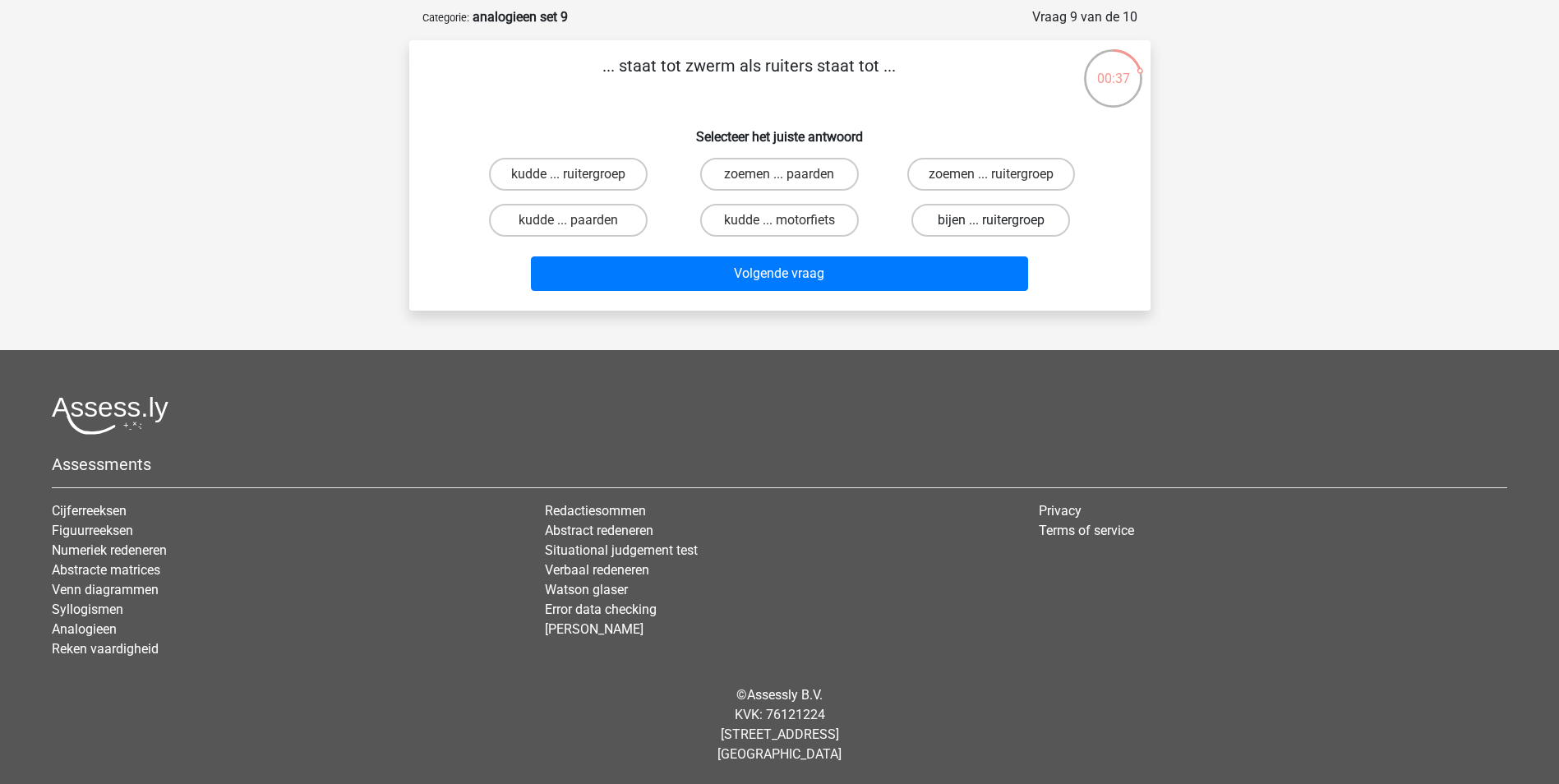
click at [986, 223] on label "bijen ... ruitergroep" at bounding box center [990, 220] width 159 height 33
click at [990, 223] on input "bijen ... ruitergroep" at bounding box center [996, 226] width 11 height 11
radio input "true"
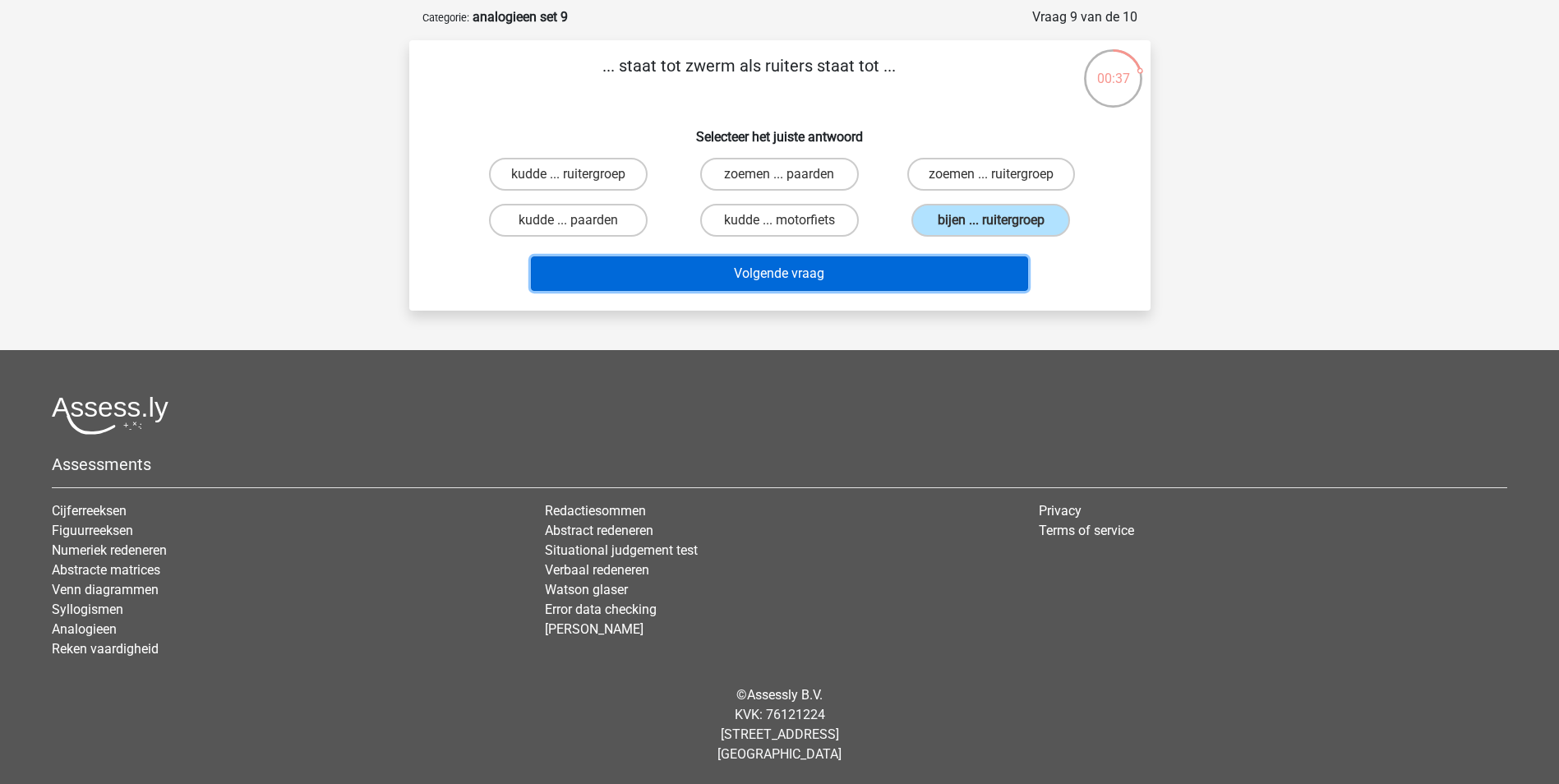
click at [967, 277] on button "Volgende vraag" at bounding box center [780, 274] width 497 height 35
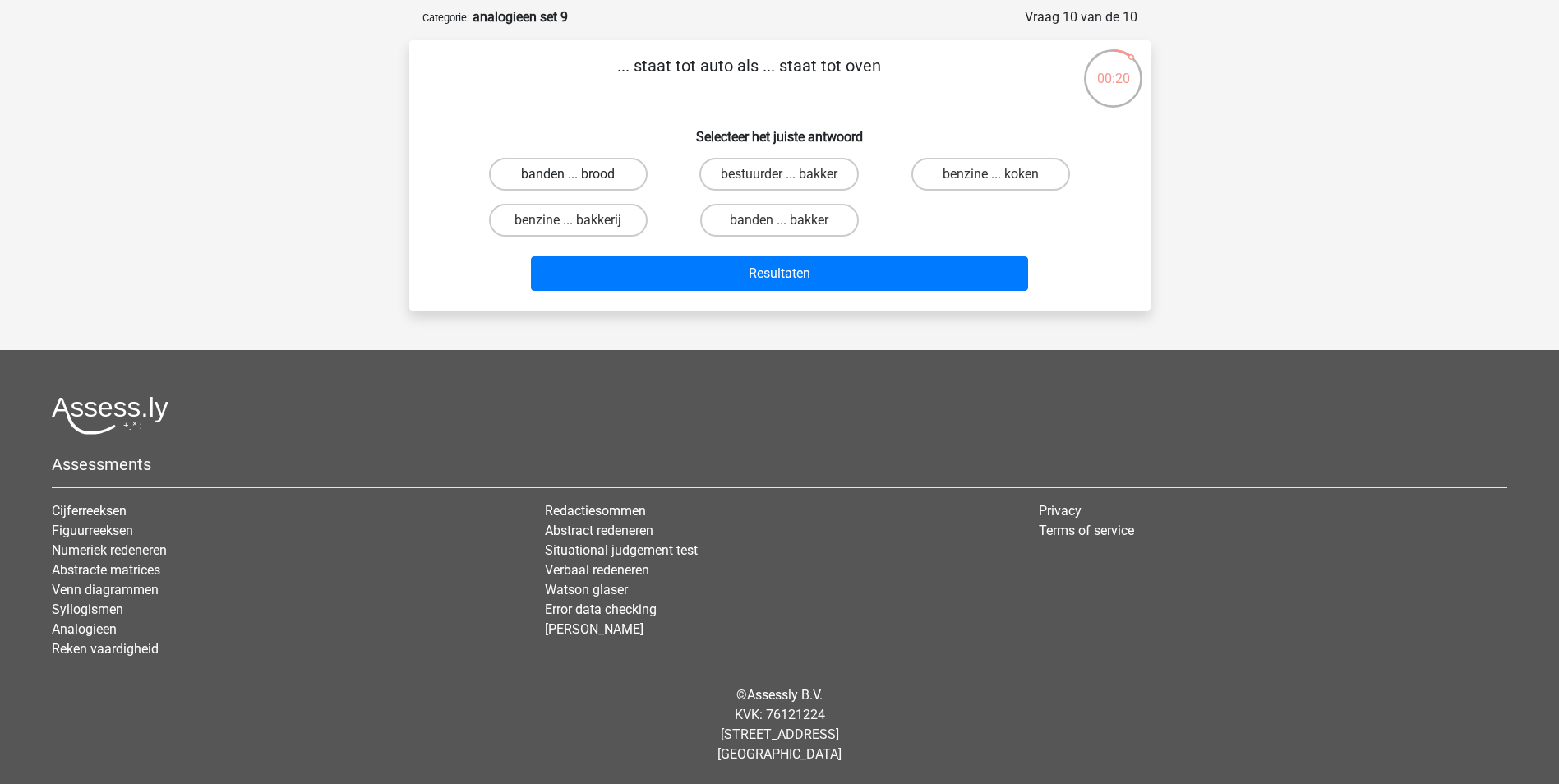
click at [612, 182] on label "banden ... brood" at bounding box center [568, 174] width 159 height 33
click at [579, 182] on input "banden ... brood" at bounding box center [573, 180] width 11 height 11
radio input "true"
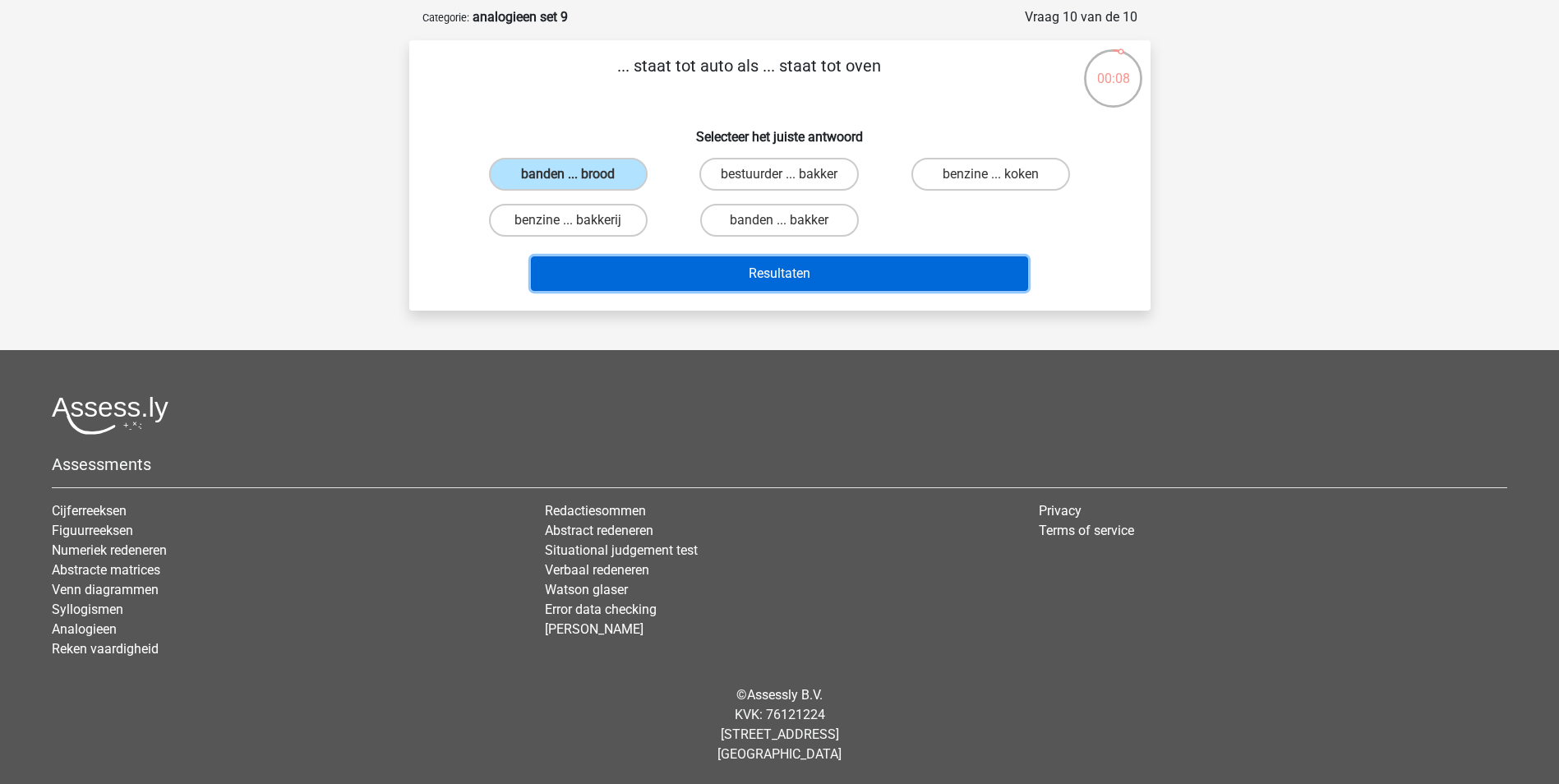
click at [822, 268] on button "Resultaten" at bounding box center [780, 274] width 497 height 35
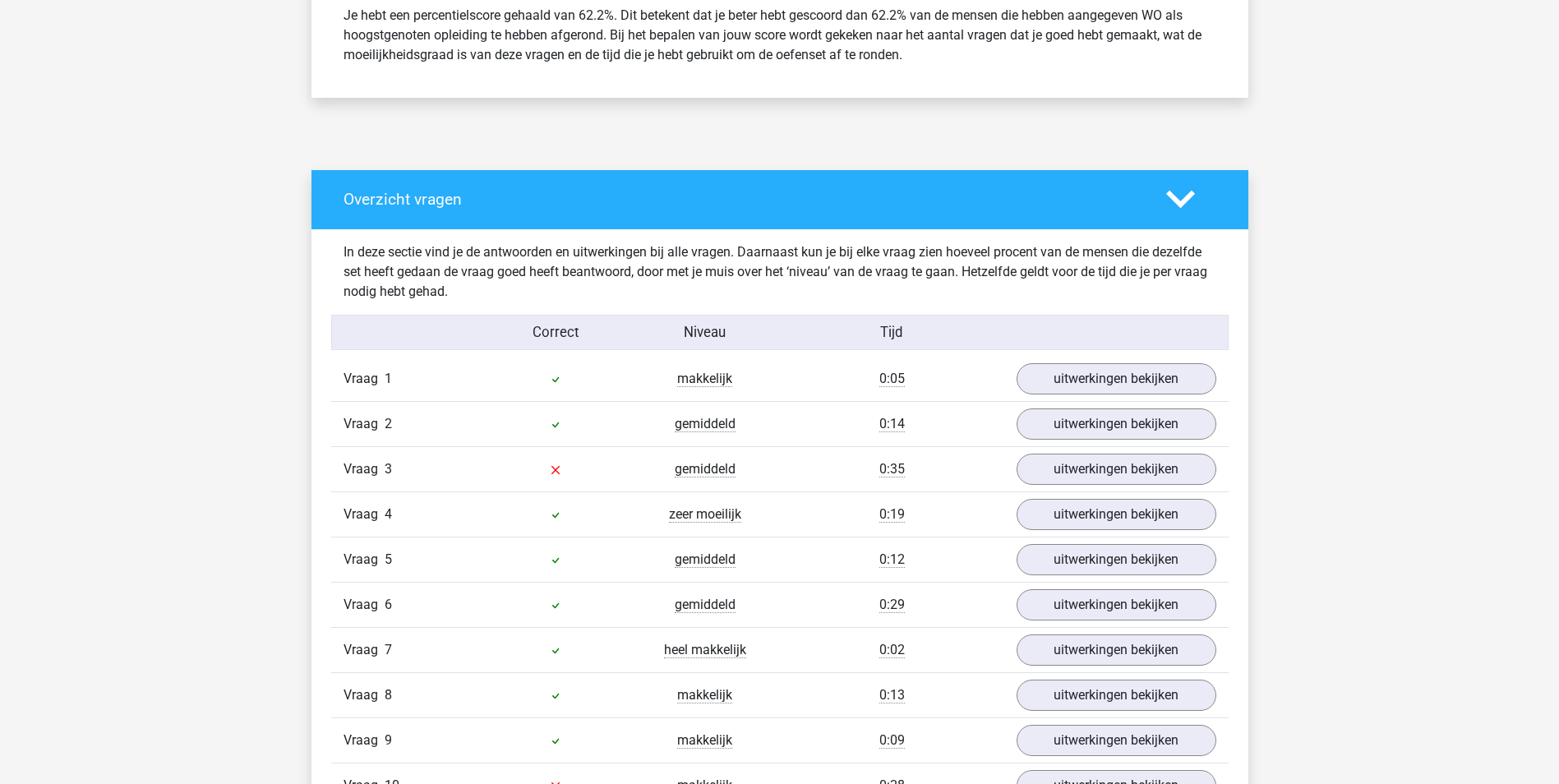
scroll to position [739, 0]
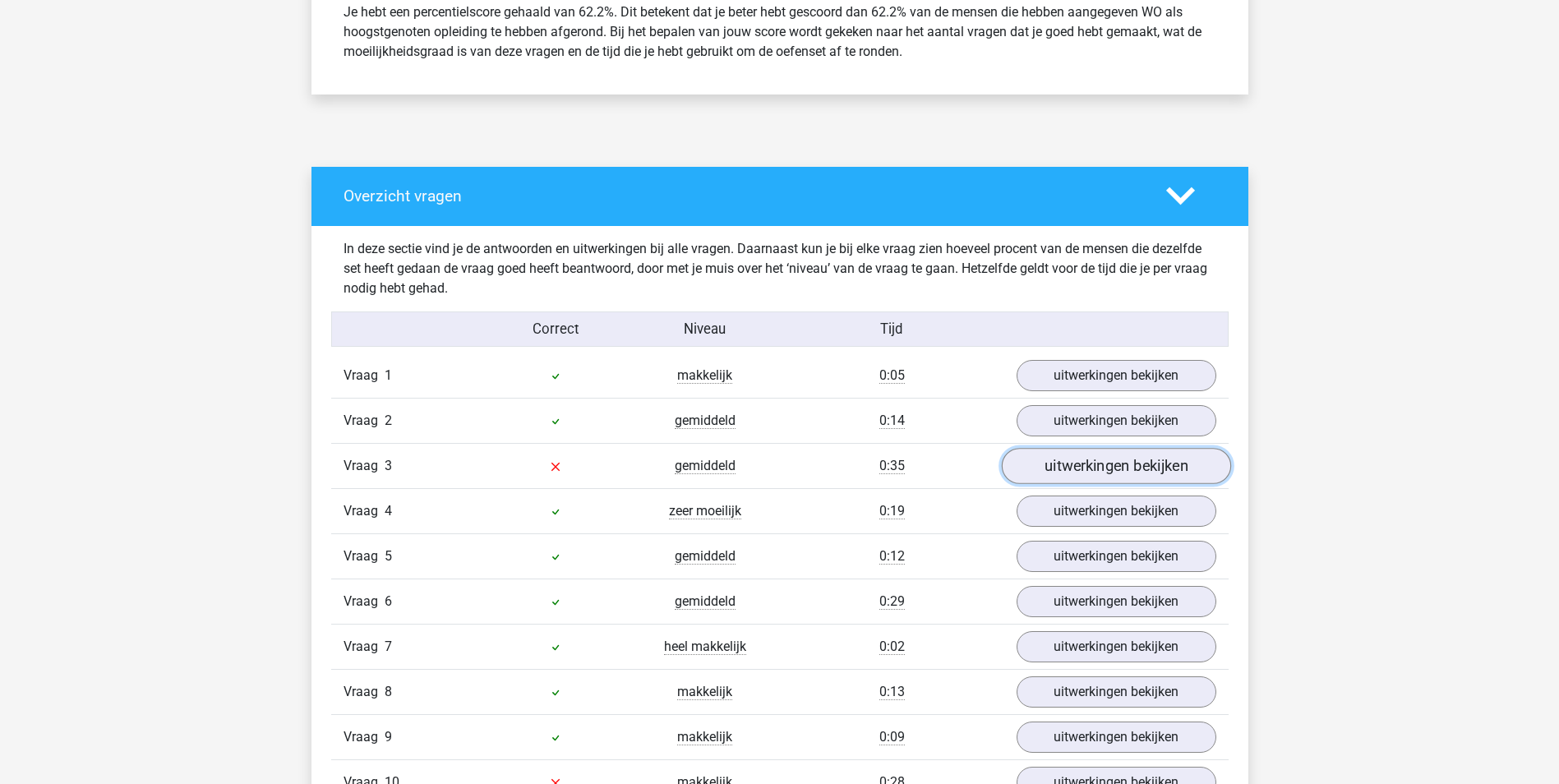
click at [1071, 470] on link "uitwerkingen bekijken" at bounding box center [1115, 465] width 229 height 36
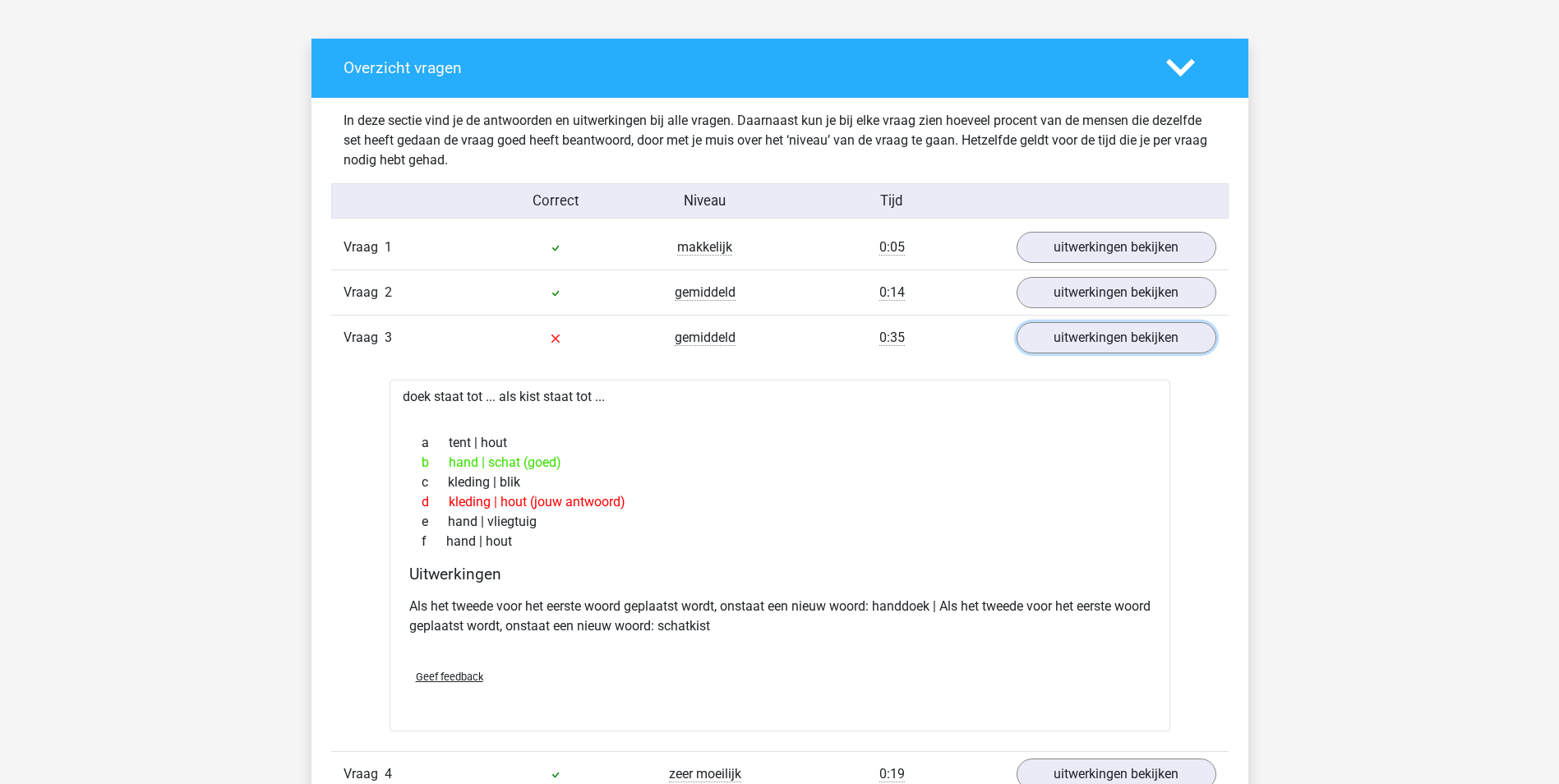
scroll to position [903, 0]
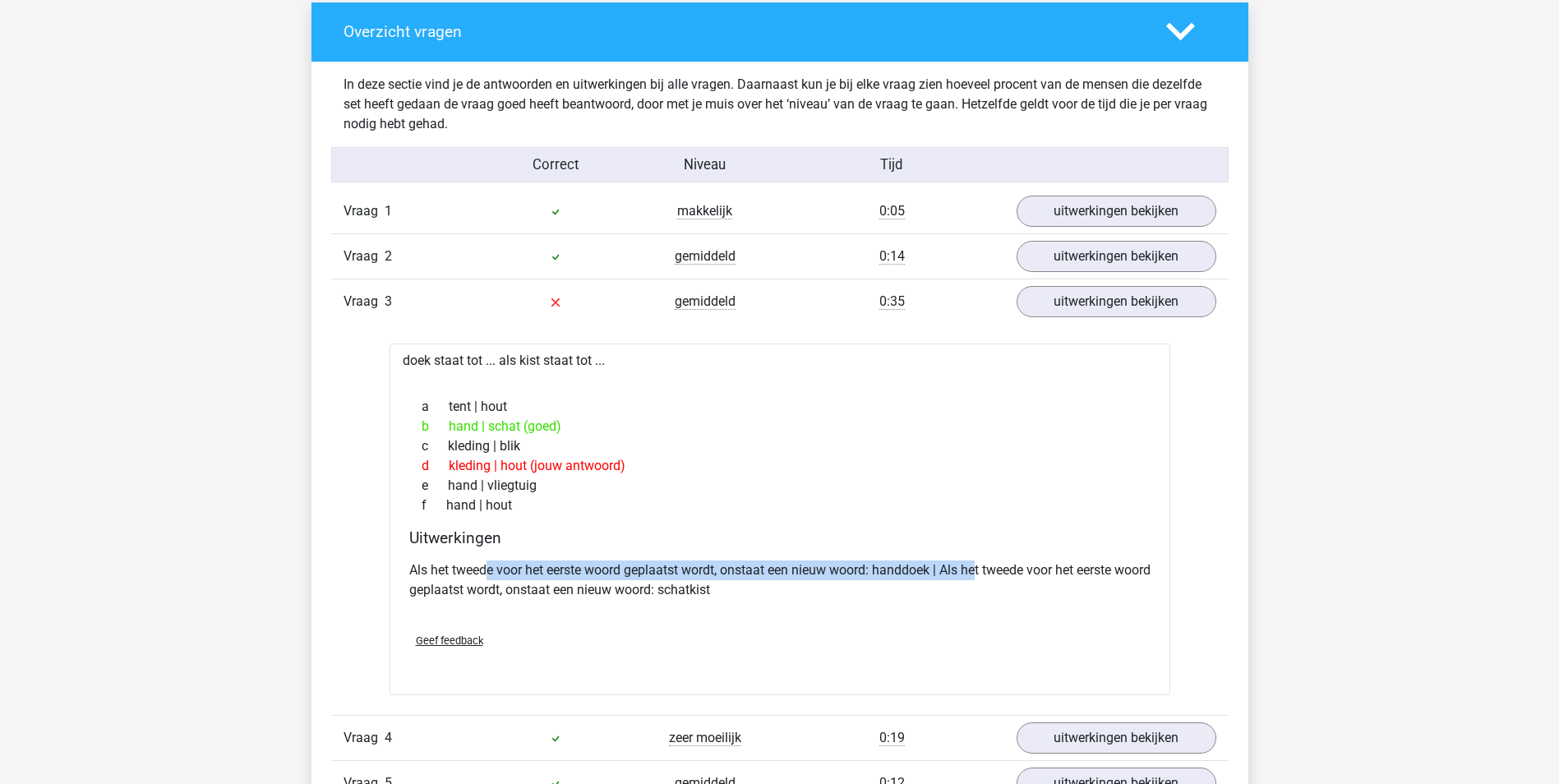
drag, startPoint x: 488, startPoint y: 572, endPoint x: 979, endPoint y: 578, distance: 491.0
click at [979, 578] on p "Als het tweede voor het eerste woord geplaatst wordt, onstaat een nieuw woord: …" at bounding box center [780, 580] width 741 height 39
drag, startPoint x: 493, startPoint y: 589, endPoint x: 748, endPoint y: 596, distance: 255.1
click at [748, 596] on p "Als het tweede voor het eerste woord geplaatst wordt, onstaat een nieuw woord: …" at bounding box center [780, 580] width 741 height 39
drag, startPoint x: 748, startPoint y: 596, endPoint x: 833, endPoint y: 587, distance: 85.5
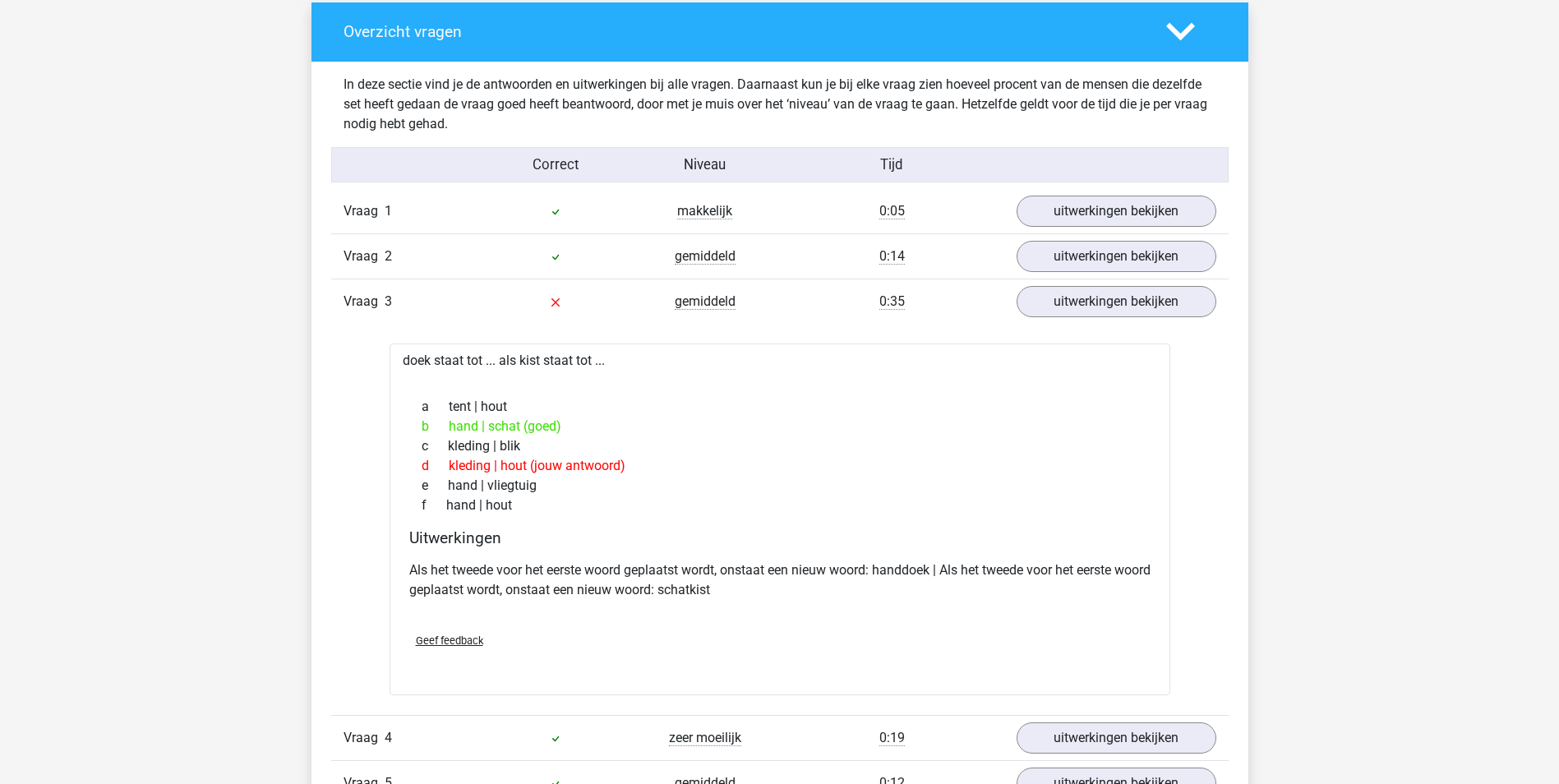
click at [833, 587] on p "Als het tweede voor het eerste woord geplaatst wordt, onstaat een nieuw woord: …" at bounding box center [780, 580] width 741 height 39
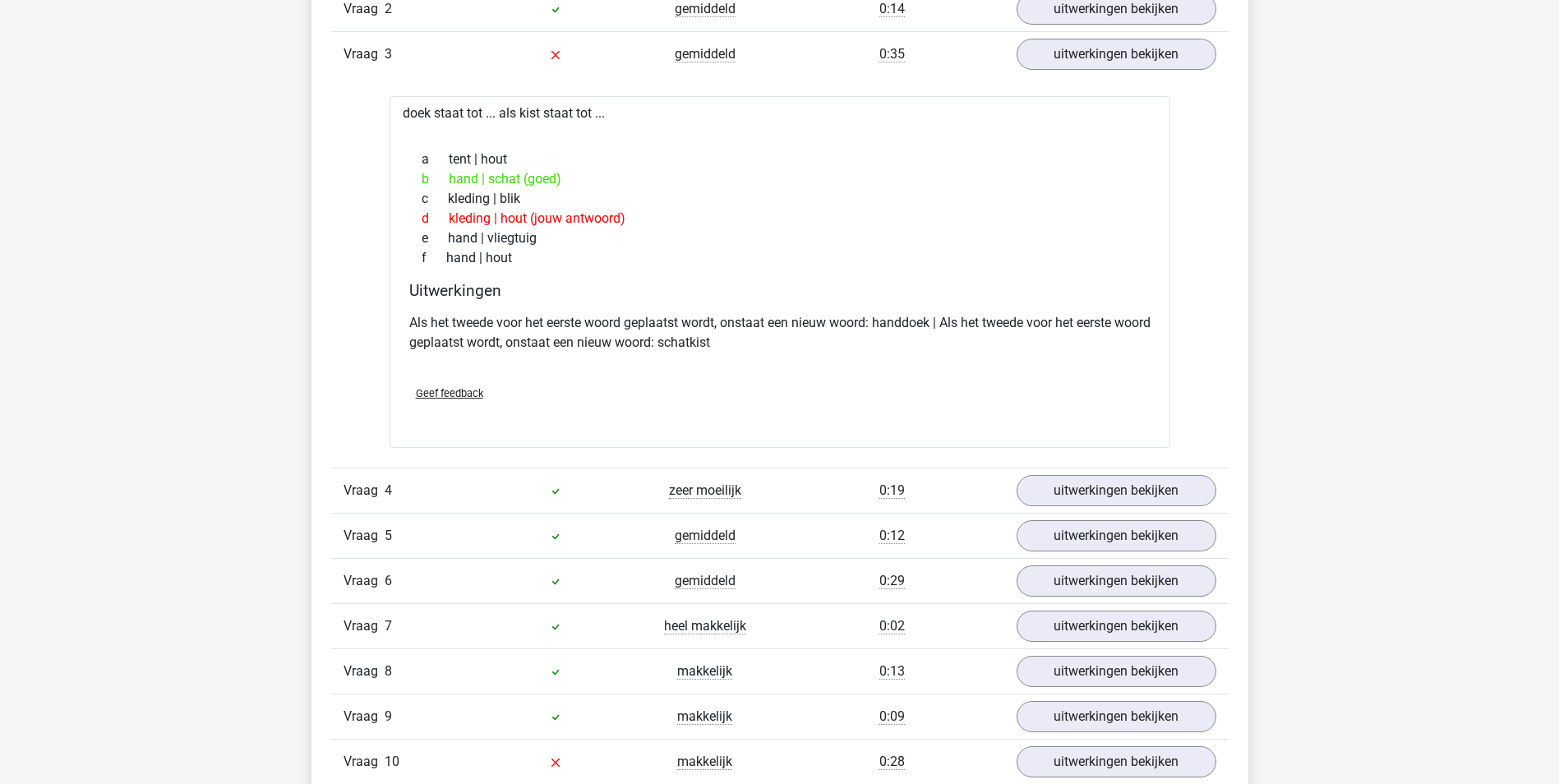
scroll to position [1397, 0]
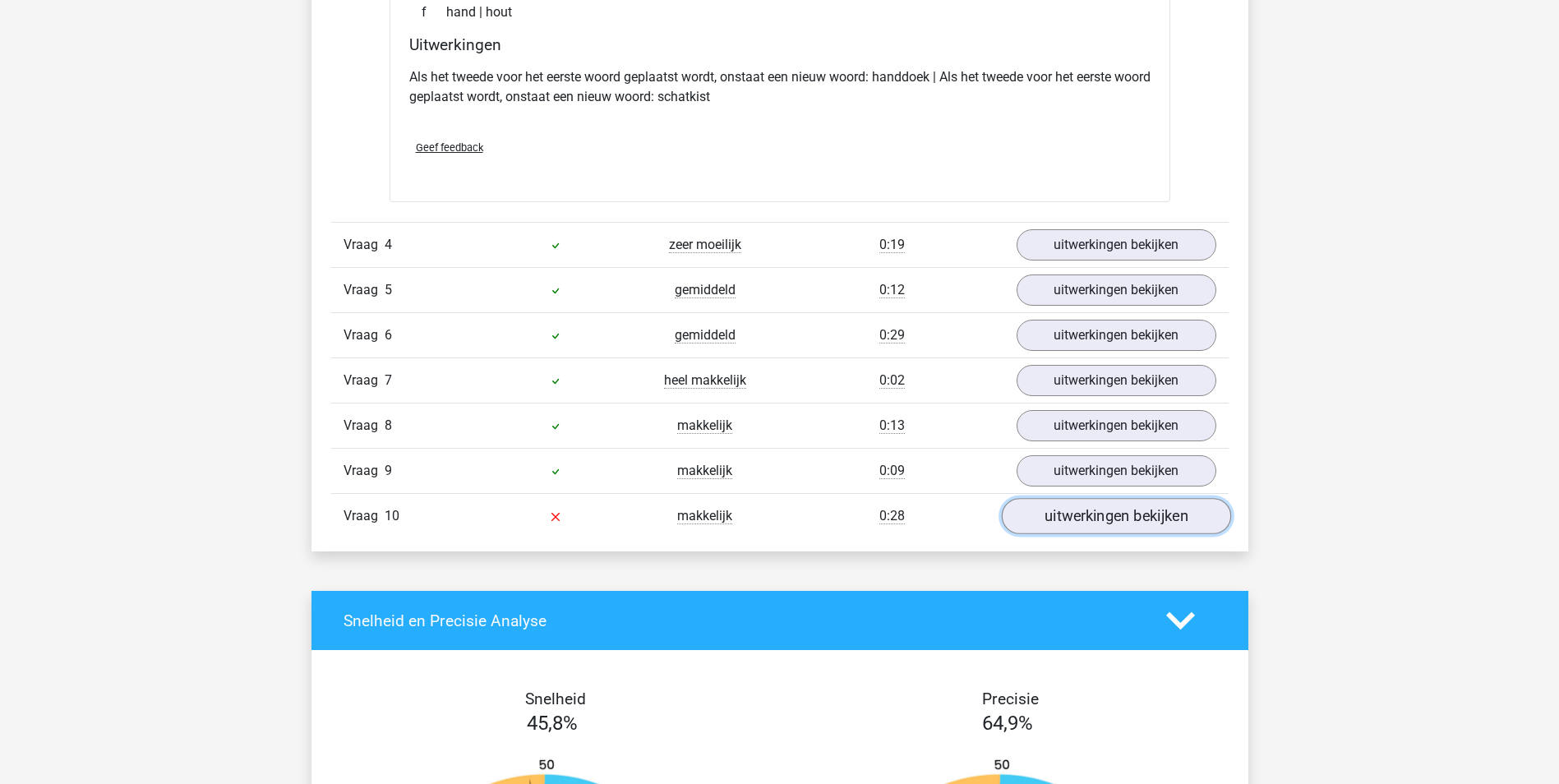
click at [1096, 506] on link "uitwerkingen bekijken" at bounding box center [1115, 515] width 229 height 36
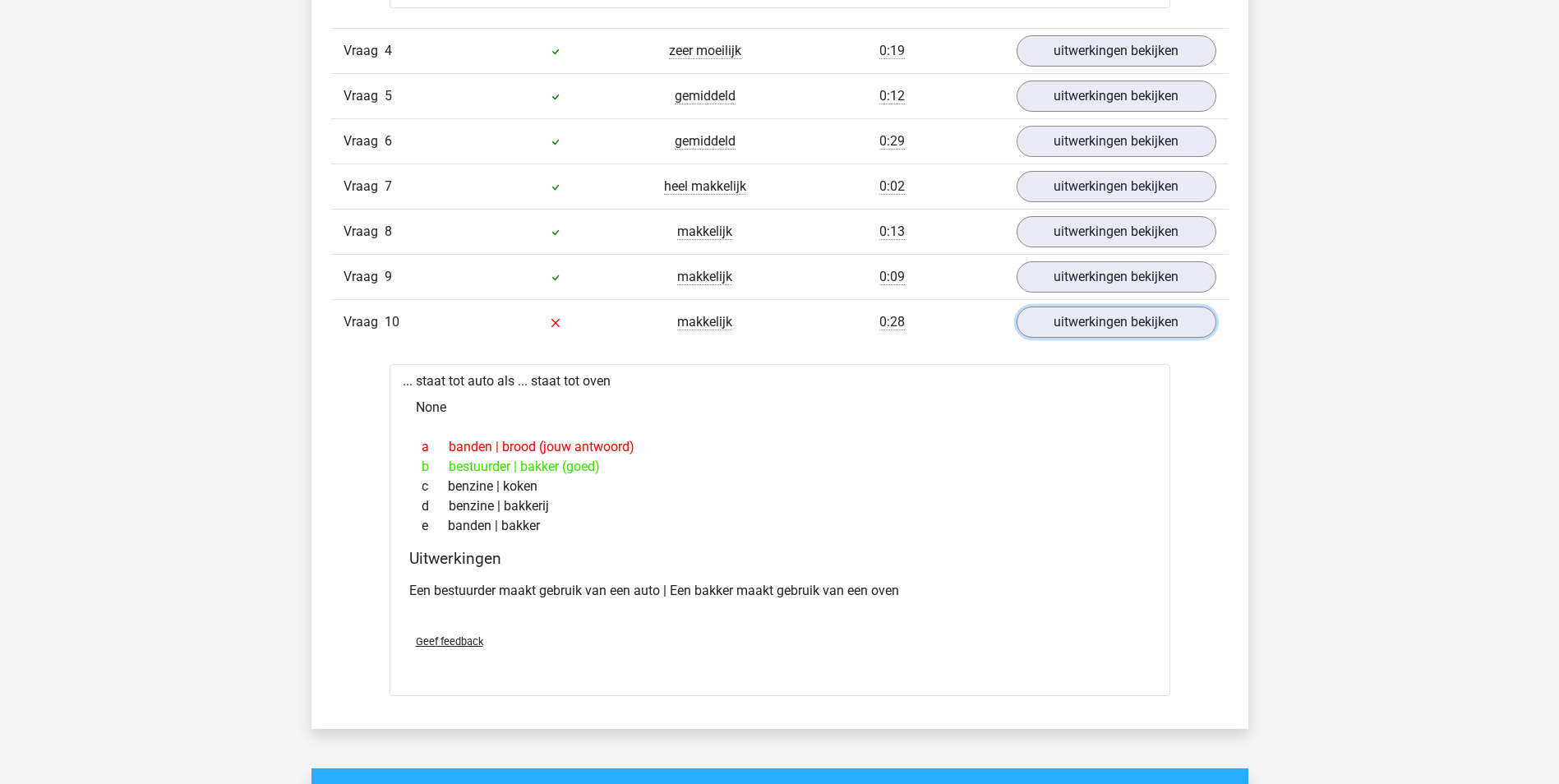
scroll to position [1725, 0]
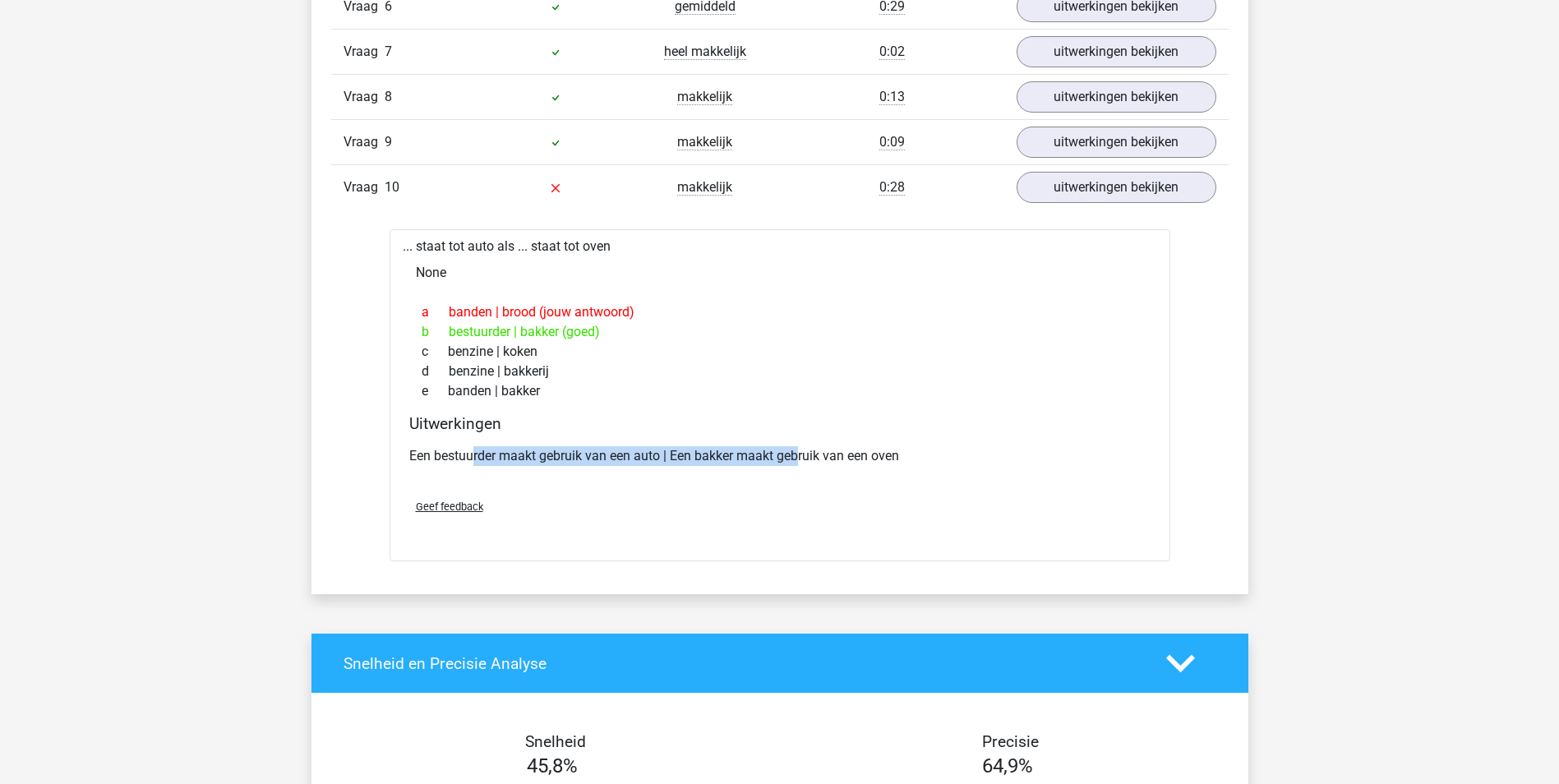
drag, startPoint x: 470, startPoint y: 448, endPoint x: 802, endPoint y: 450, distance: 332.0
click at [802, 450] on p "Een bestuurder maakt gebruik van een auto | Een bakker maakt gebruik van een ov…" at bounding box center [780, 456] width 741 height 20
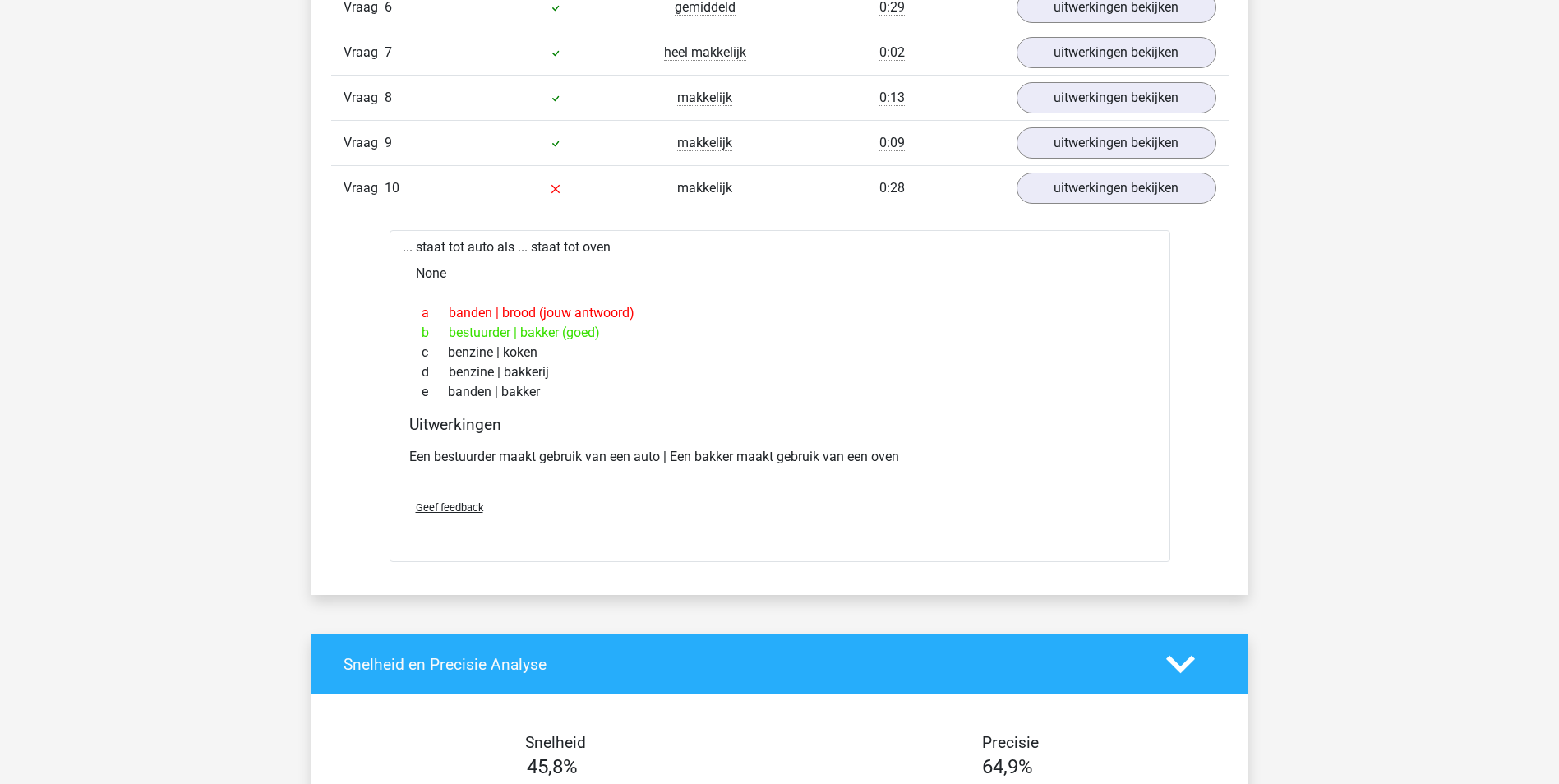
scroll to position [1479, 0]
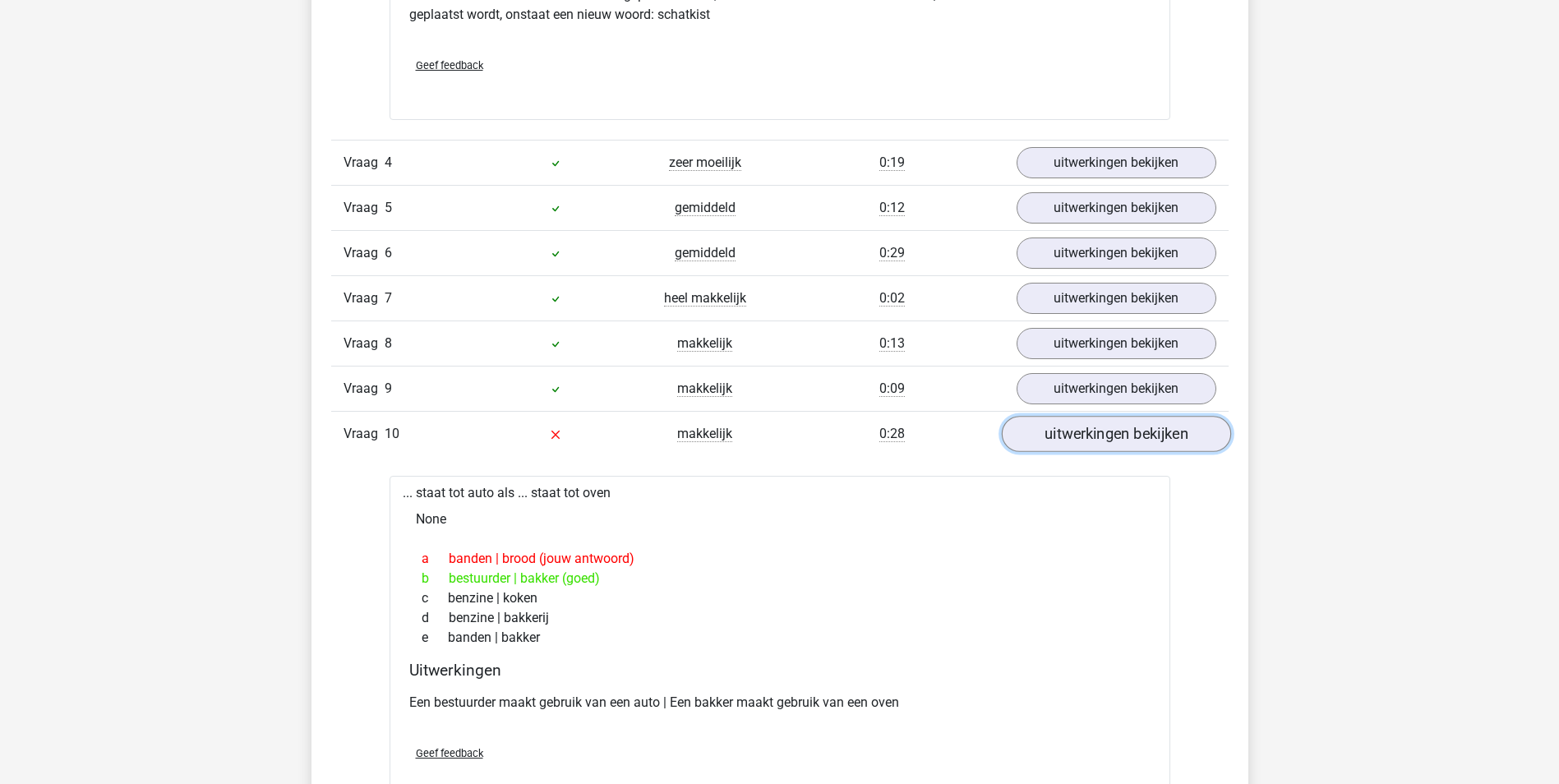
click at [1133, 445] on link "uitwerkingen bekijken" at bounding box center [1115, 433] width 229 height 36
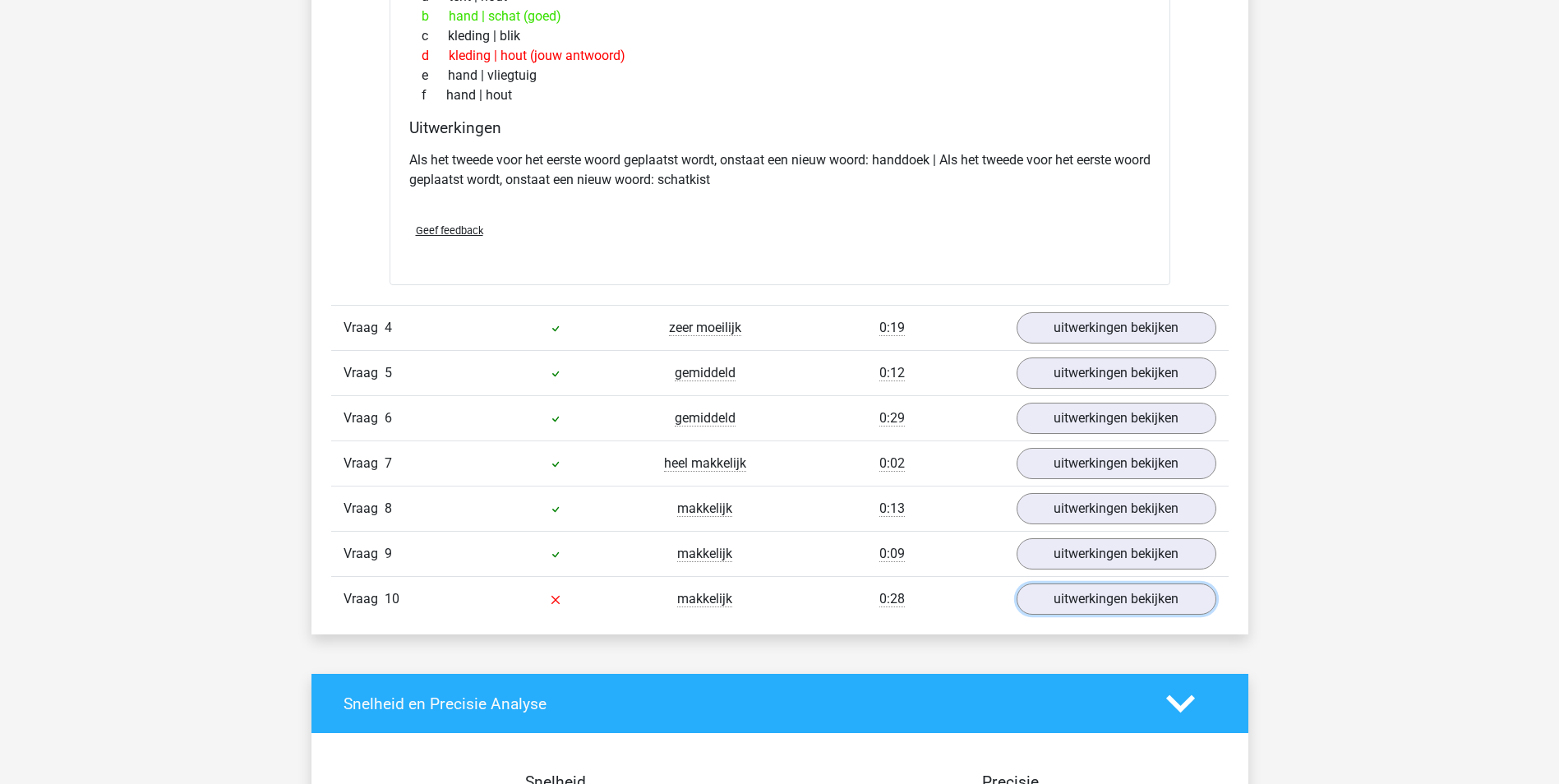
scroll to position [1068, 0]
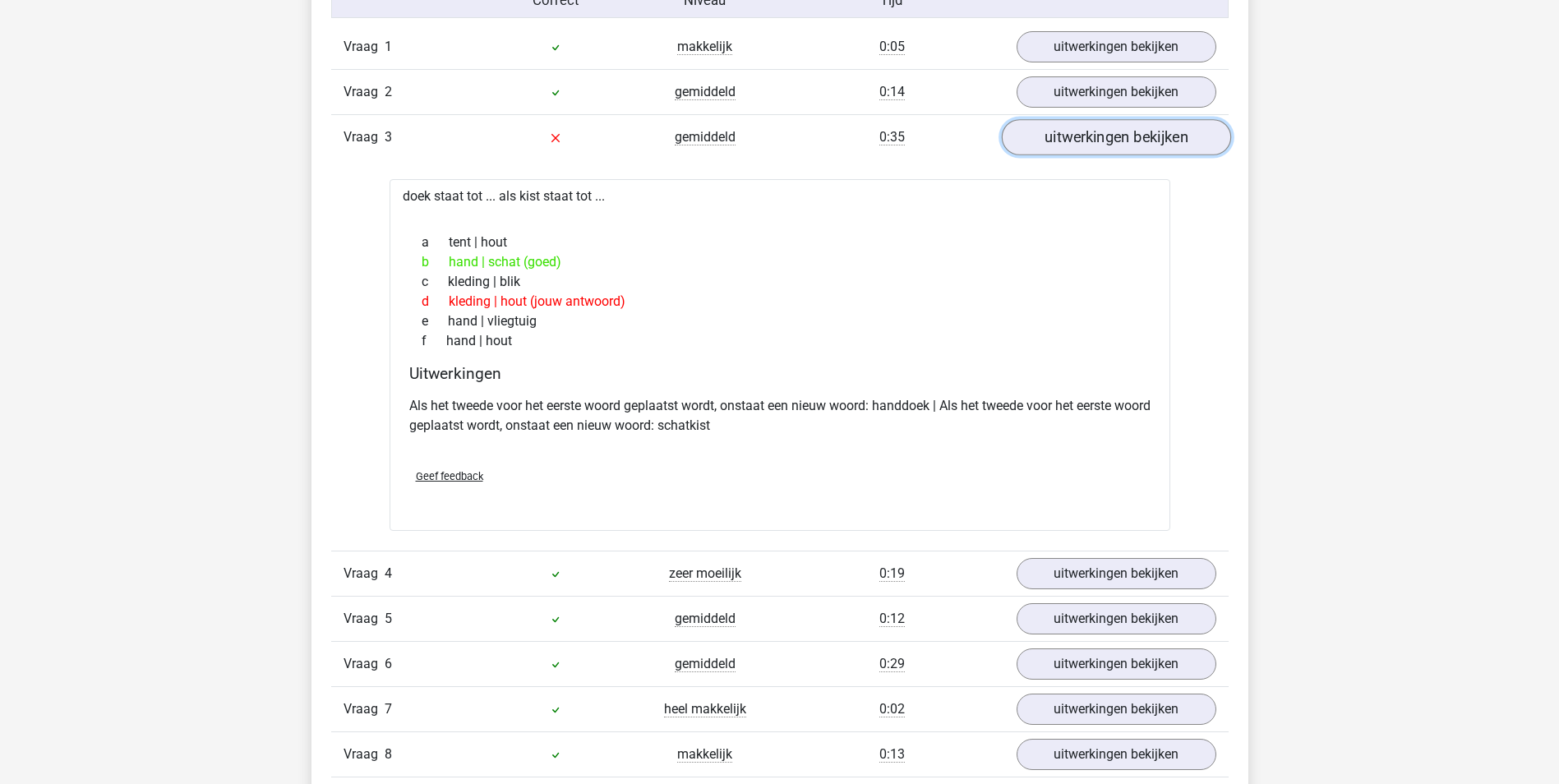
click at [1104, 150] on link "uitwerkingen bekijken" at bounding box center [1115, 137] width 229 height 36
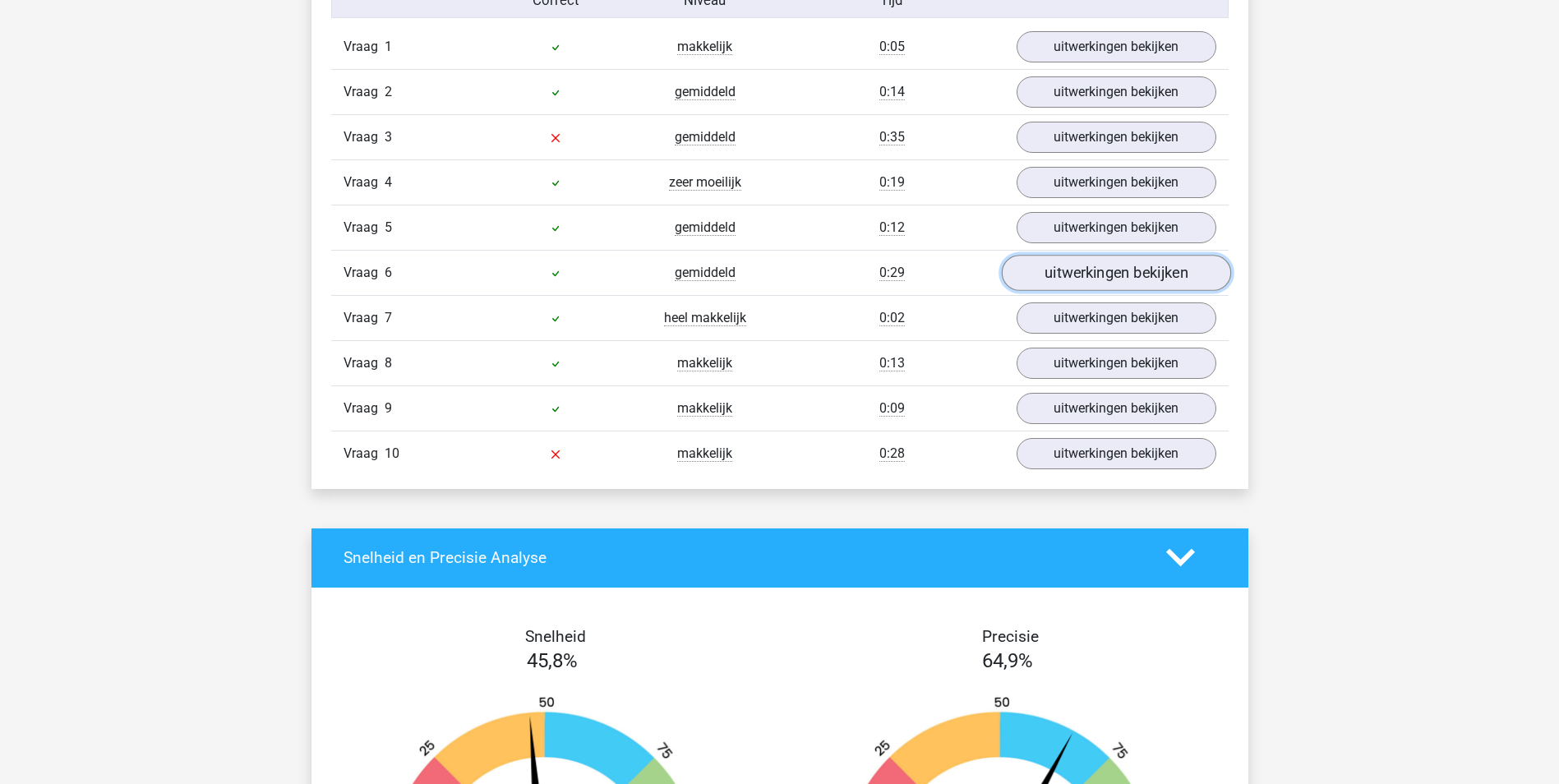
click at [1078, 277] on link "uitwerkingen bekijken" at bounding box center [1115, 272] width 229 height 36
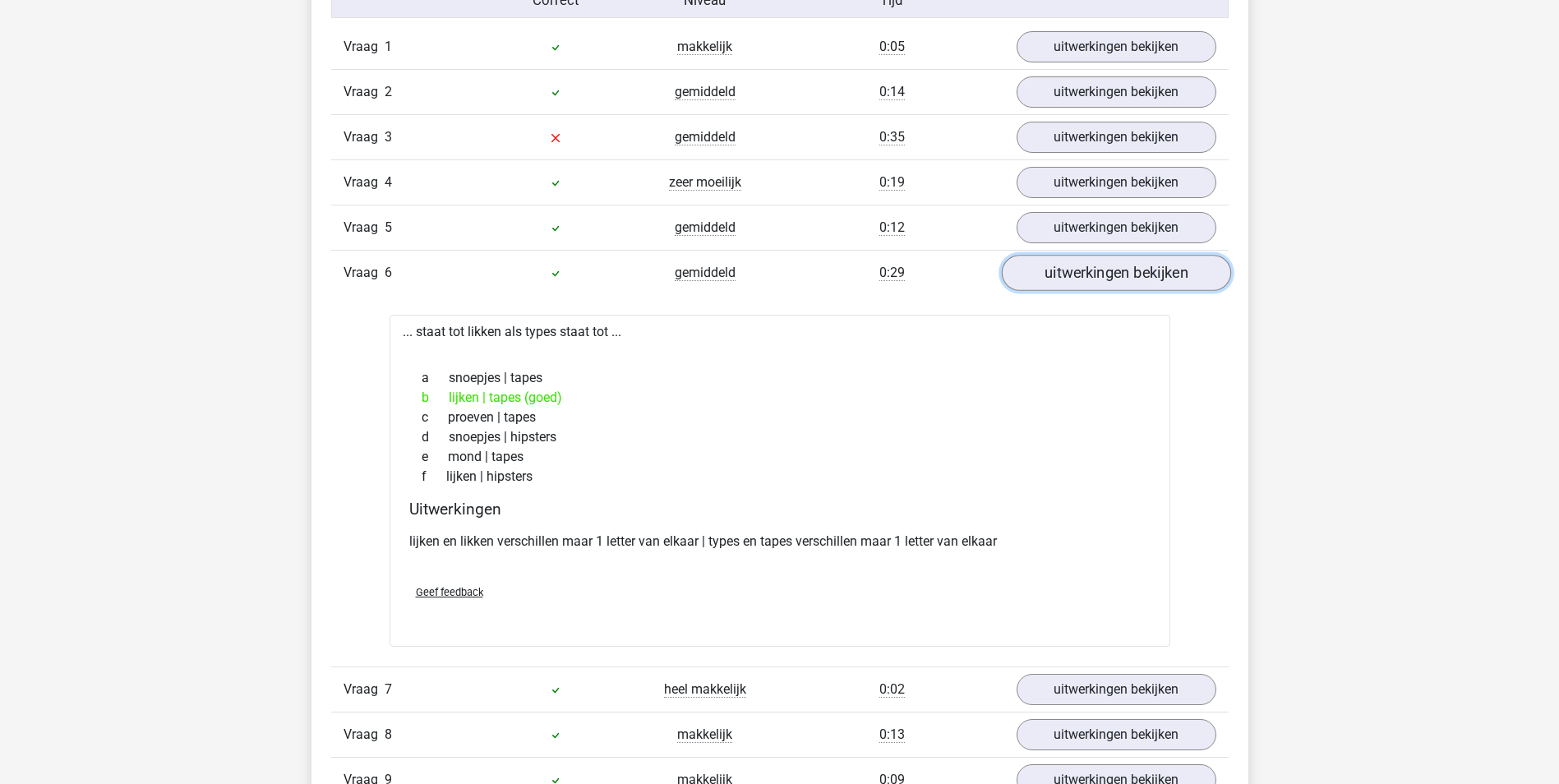
click at [1078, 277] on link "uitwerkingen bekijken" at bounding box center [1115, 272] width 229 height 36
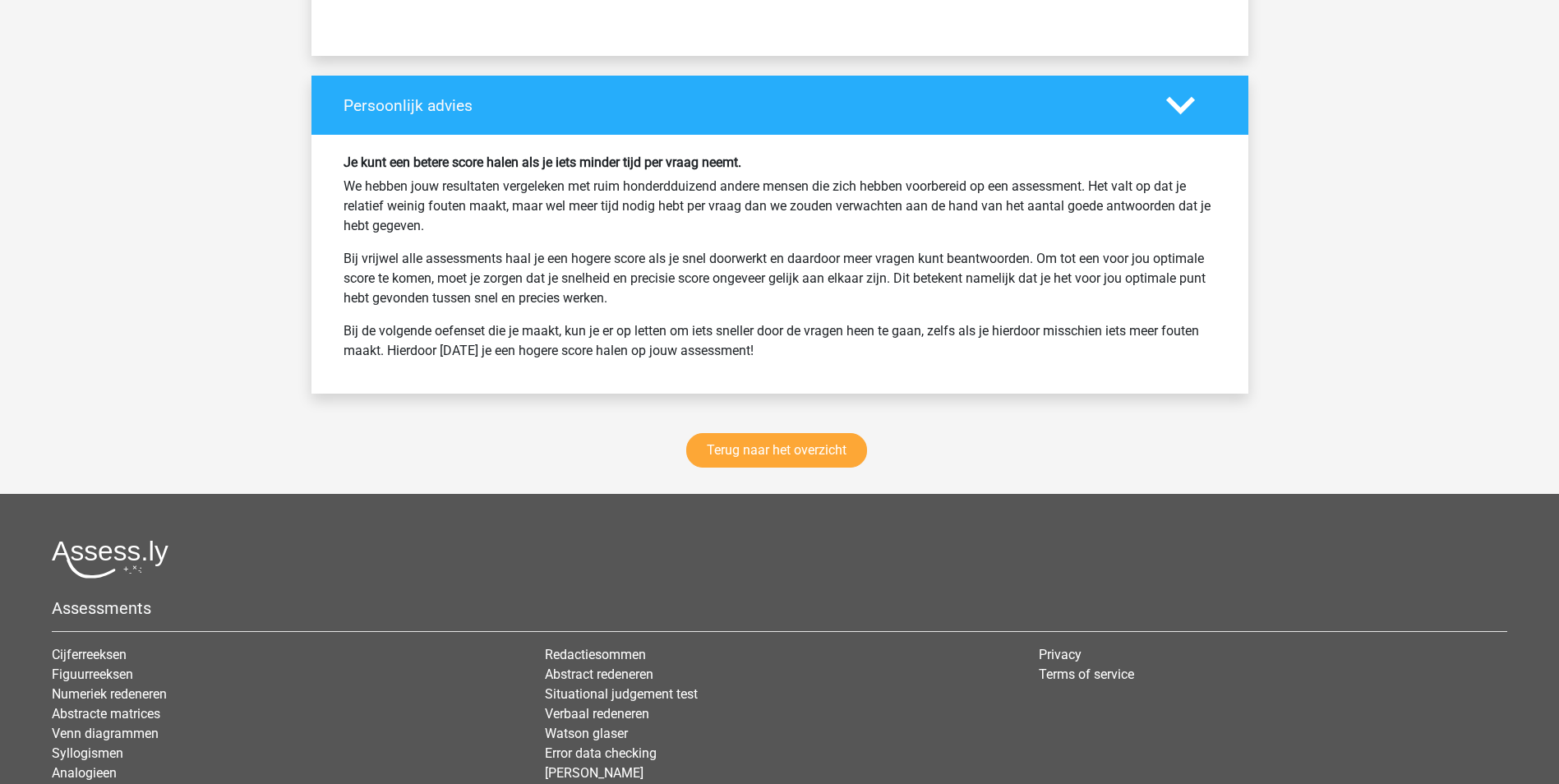
scroll to position [2136, 0]
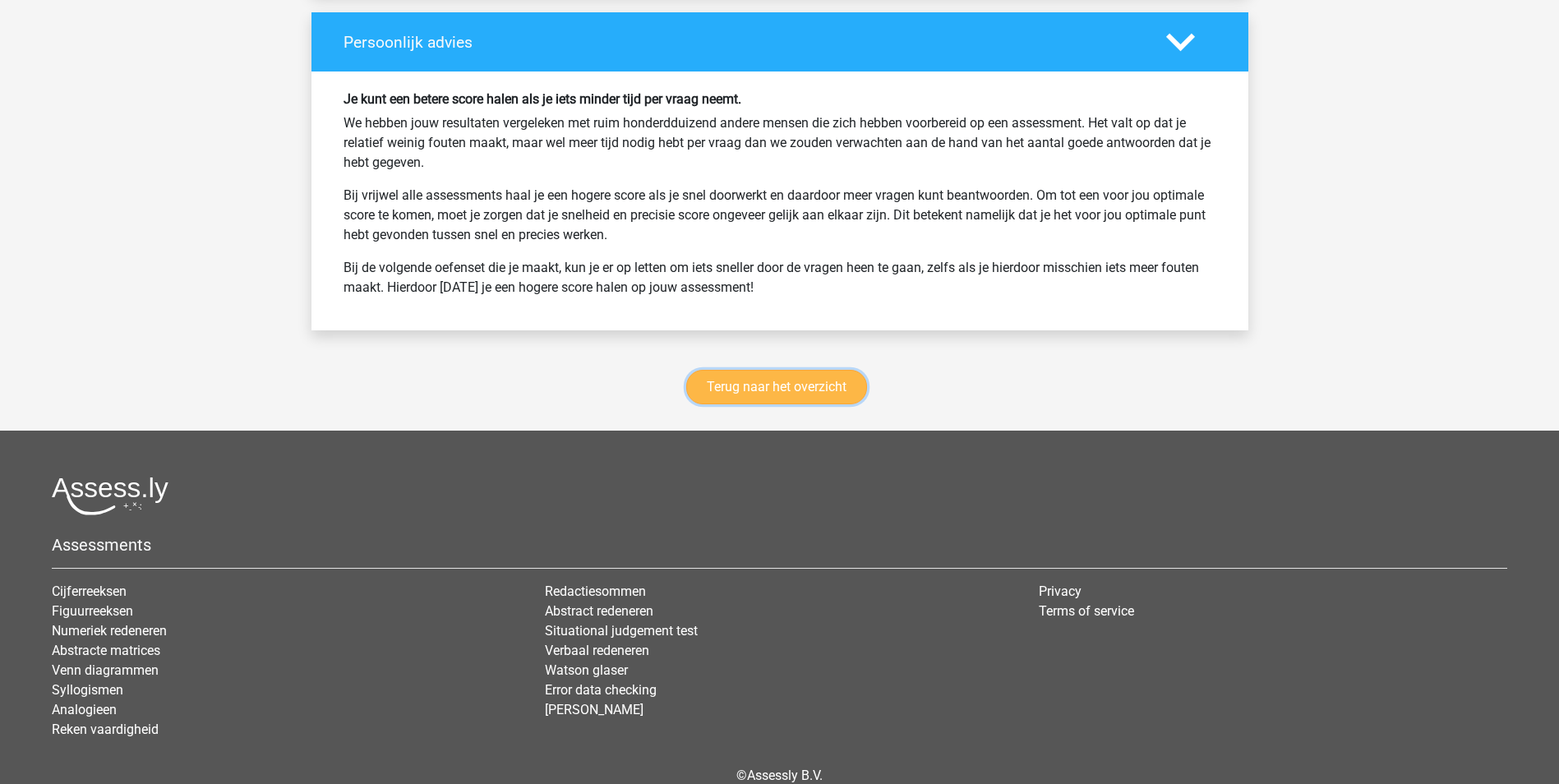
click at [746, 392] on link "Terug naar het overzicht" at bounding box center [776, 387] width 181 height 35
